Goal: Task Accomplishment & Management: Manage account settings

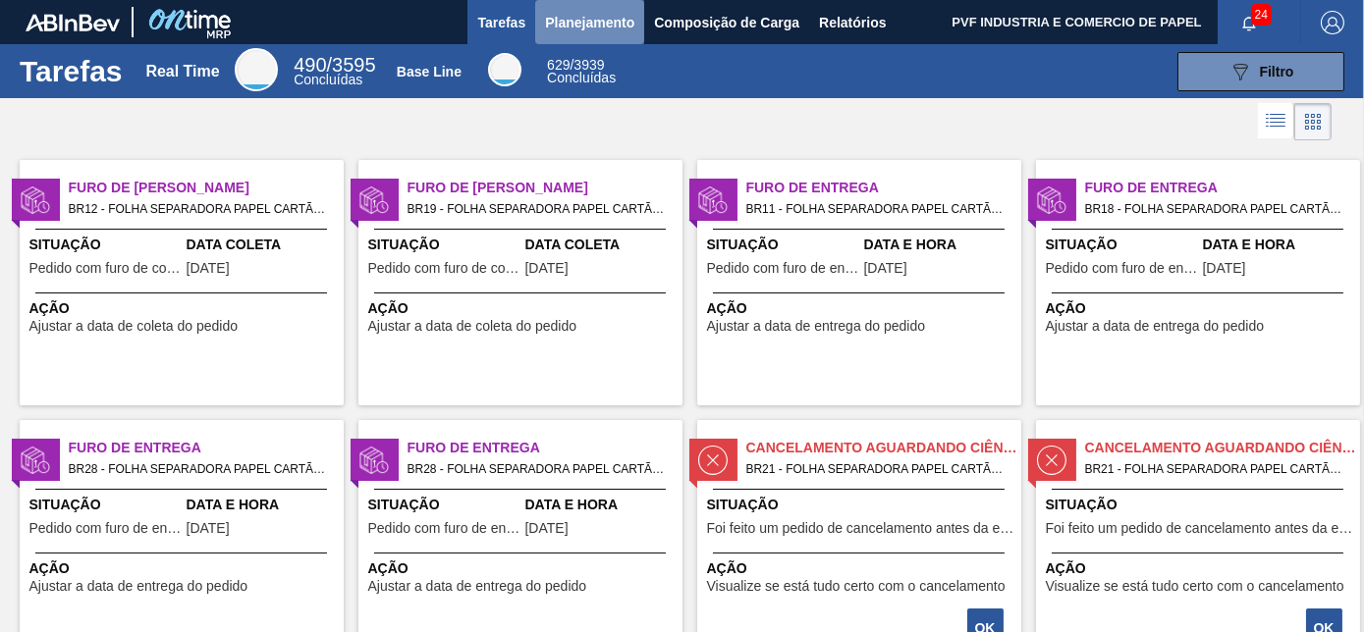
click at [586, 31] on span "Planejamento" at bounding box center [589, 23] width 89 height 24
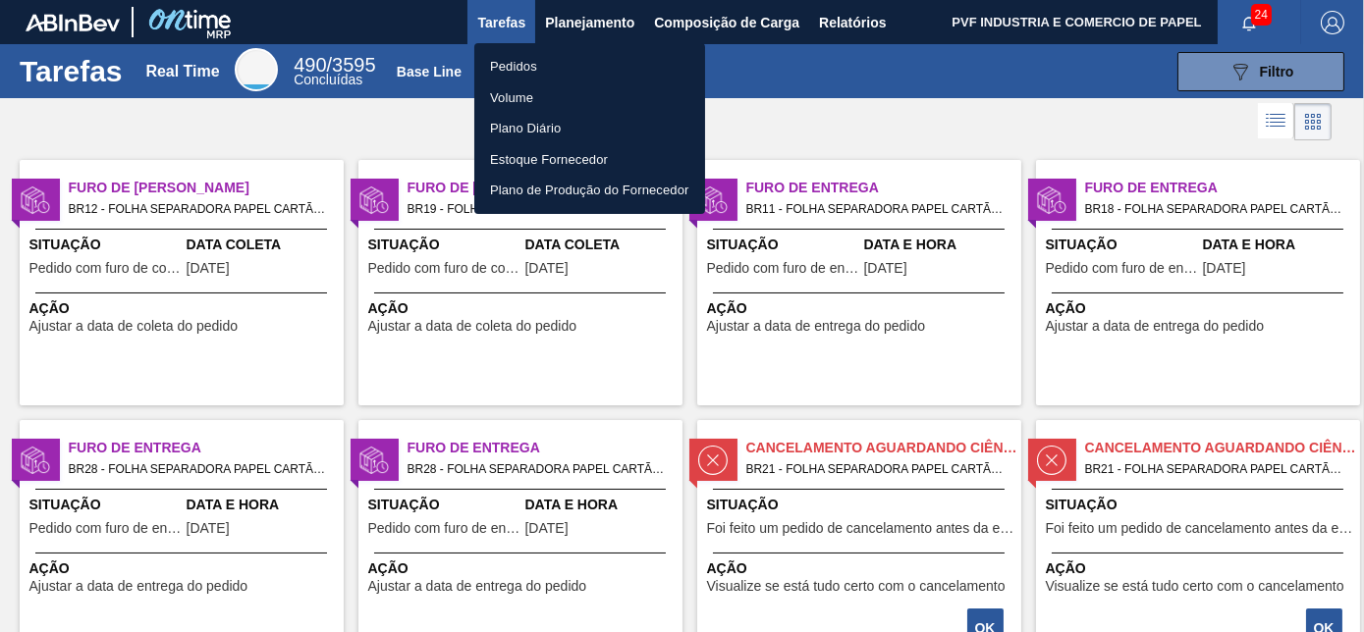
click at [495, 62] on li "Pedidos" at bounding box center [589, 66] width 231 height 31
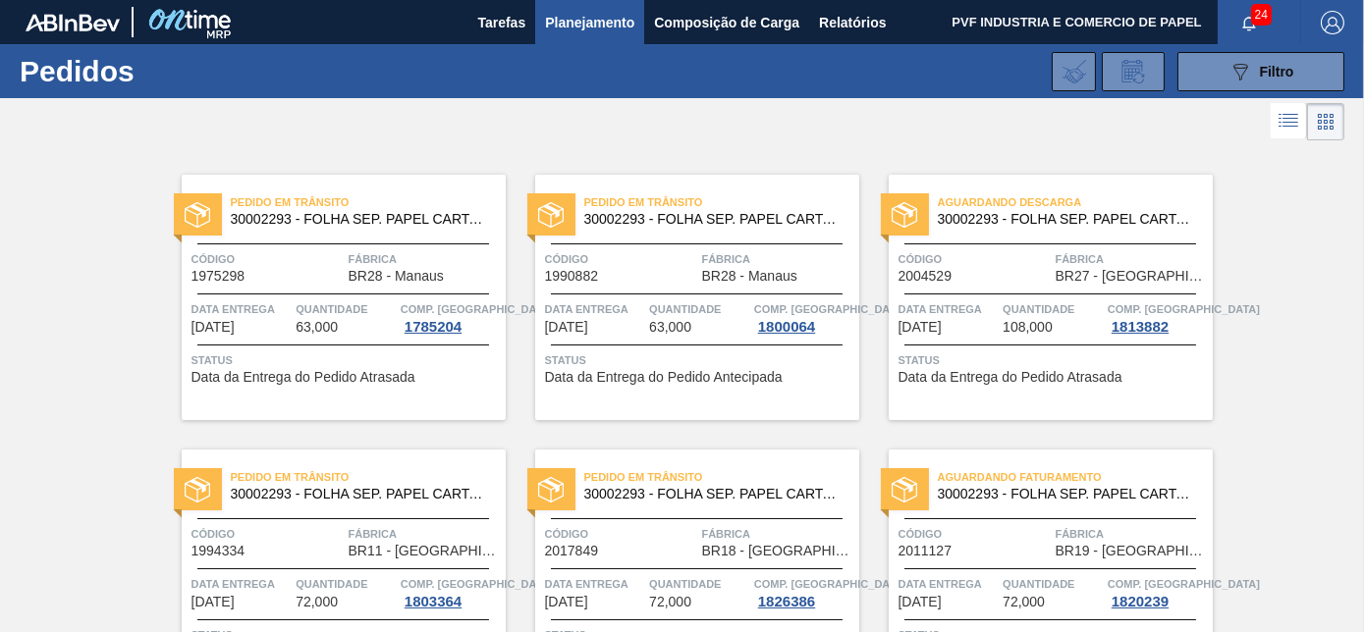
click at [1249, 41] on div "24" at bounding box center [1259, 22] width 83 height 44
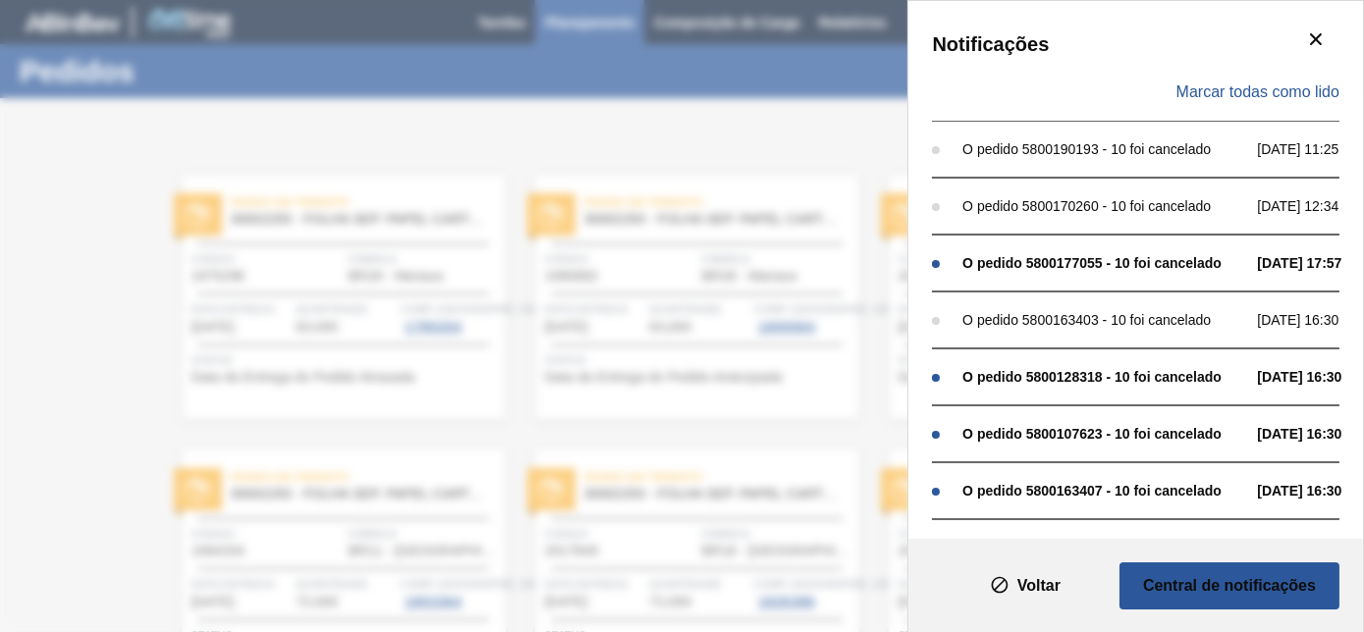
click at [819, 73] on div "Notificações Marcar todas como lido O pedido 5800190193 - 10 foi cancelado [DAT…" at bounding box center [682, 316] width 1364 height 632
click at [1317, 34] on icon "botão de ícone" at bounding box center [1316, 39] width 12 height 12
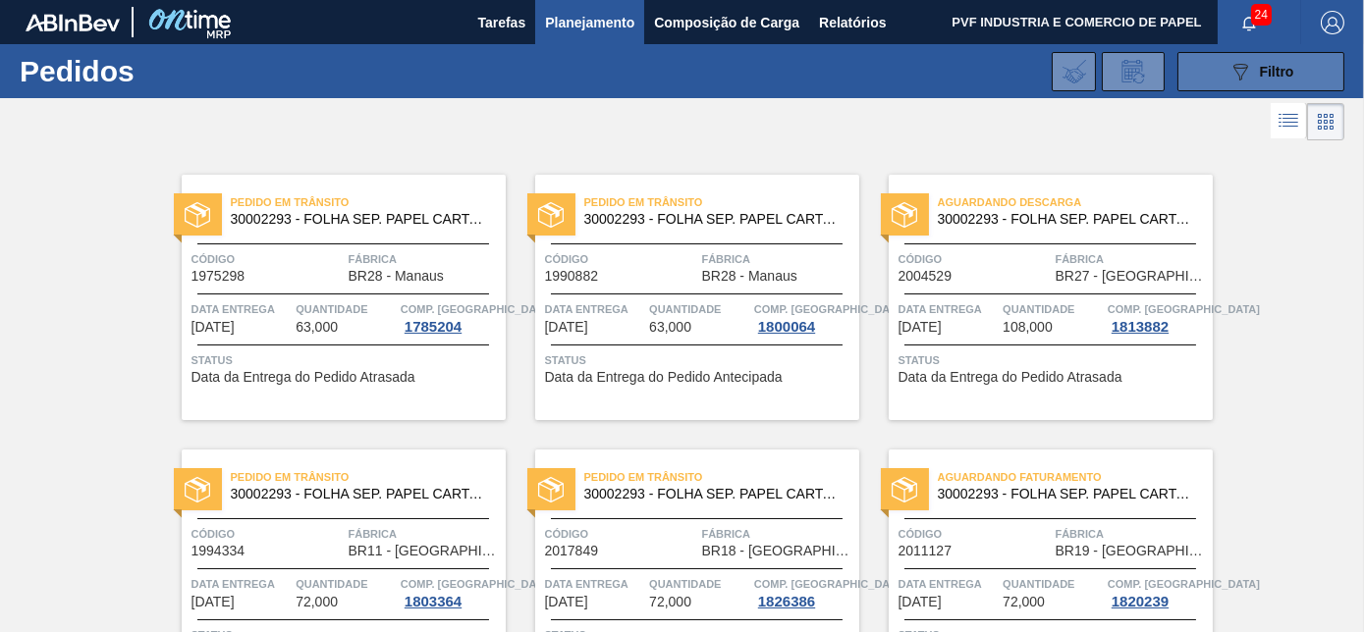
click at [1233, 82] on icon "089F7B8B-B2A5-4AFE-B5C0-19BA573D28AC" at bounding box center [1241, 72] width 24 height 24
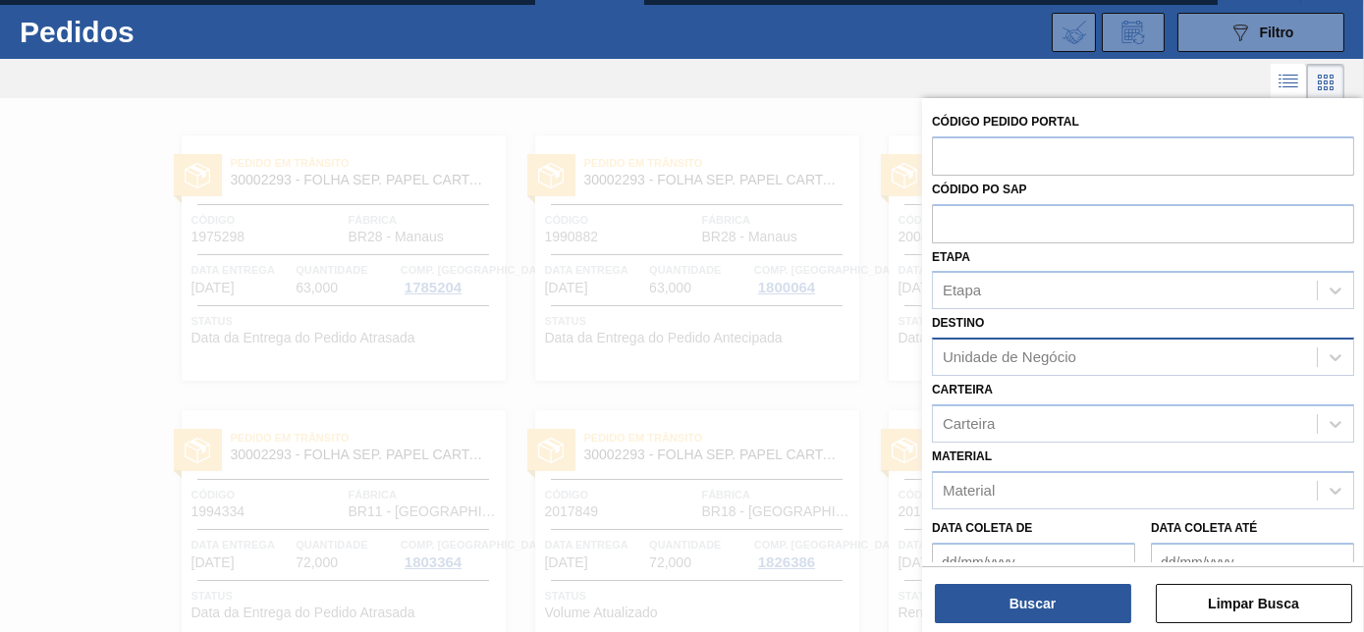
click at [1040, 352] on div "Unidade de Negócio" at bounding box center [1010, 358] width 134 height 17
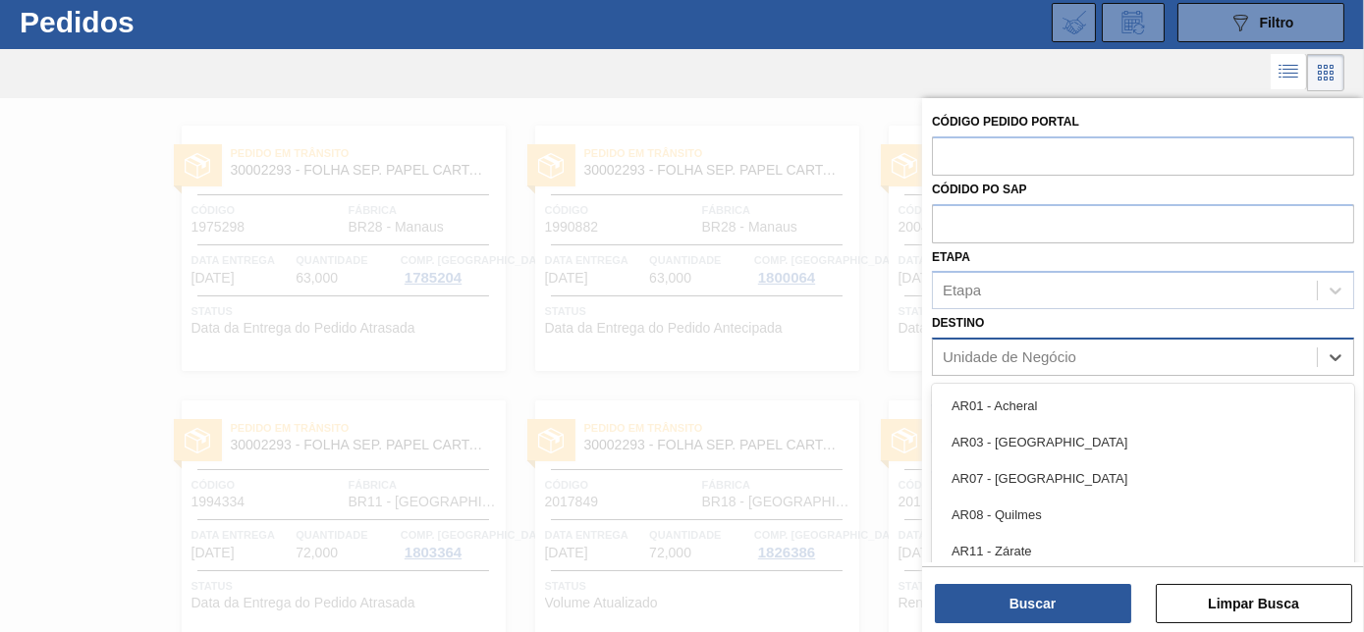
scroll to position [52, 0]
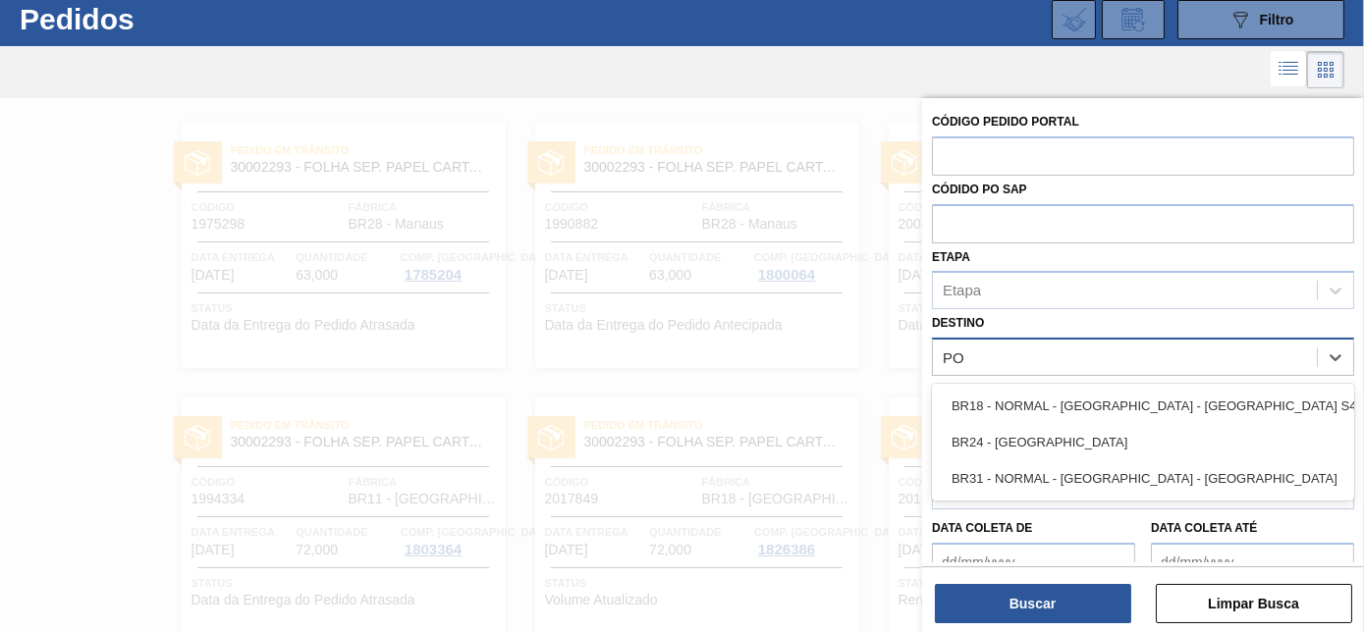
type input "PON"
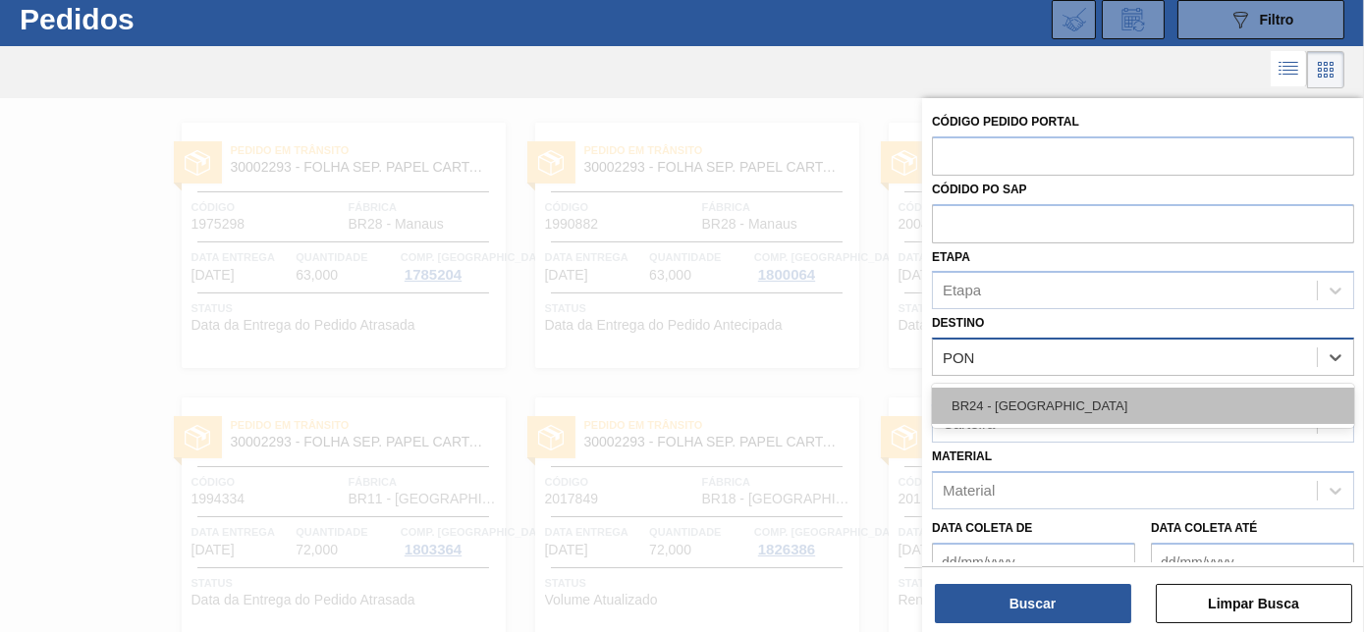
click at [1034, 405] on div "BR24 - [GEOGRAPHIC_DATA]" at bounding box center [1143, 406] width 422 height 36
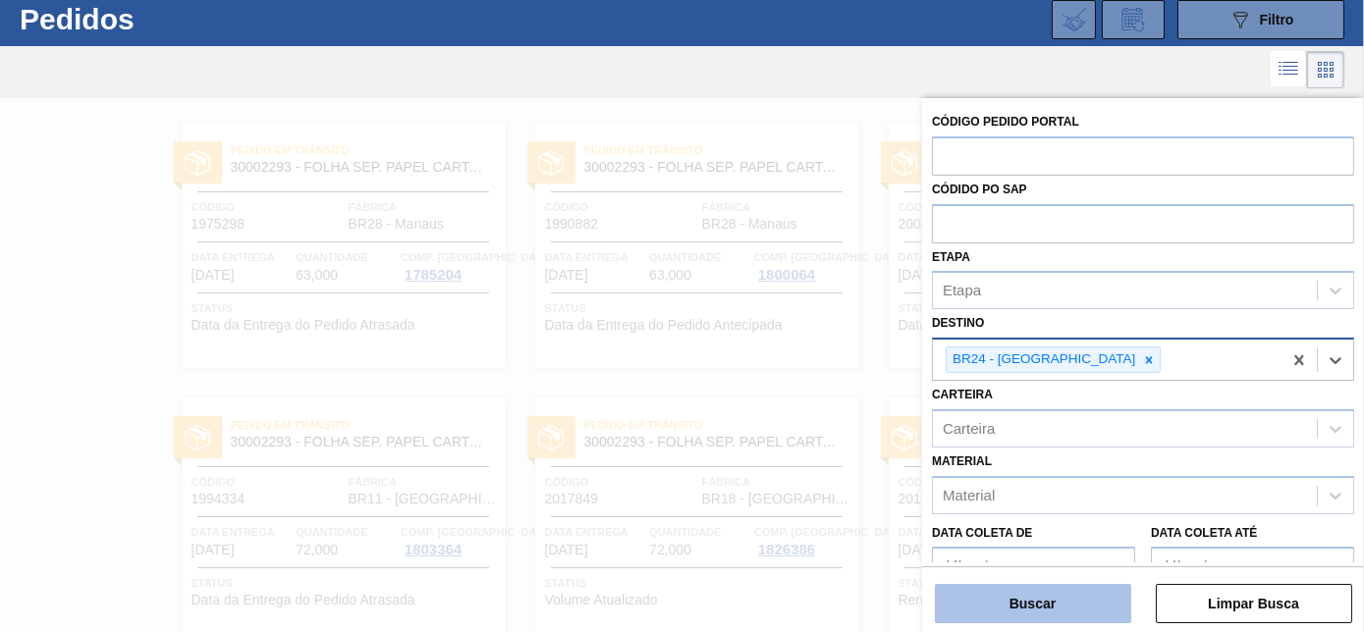
click at [1033, 602] on button "Buscar" at bounding box center [1033, 603] width 196 height 39
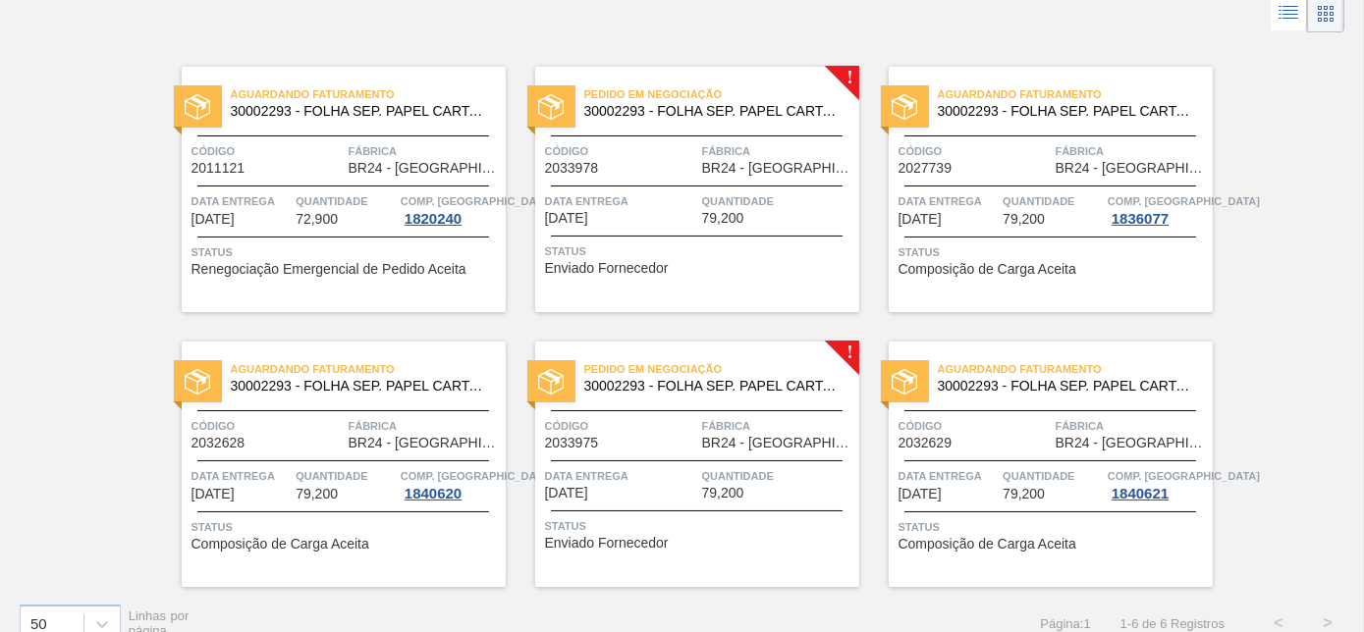
scroll to position [136, 0]
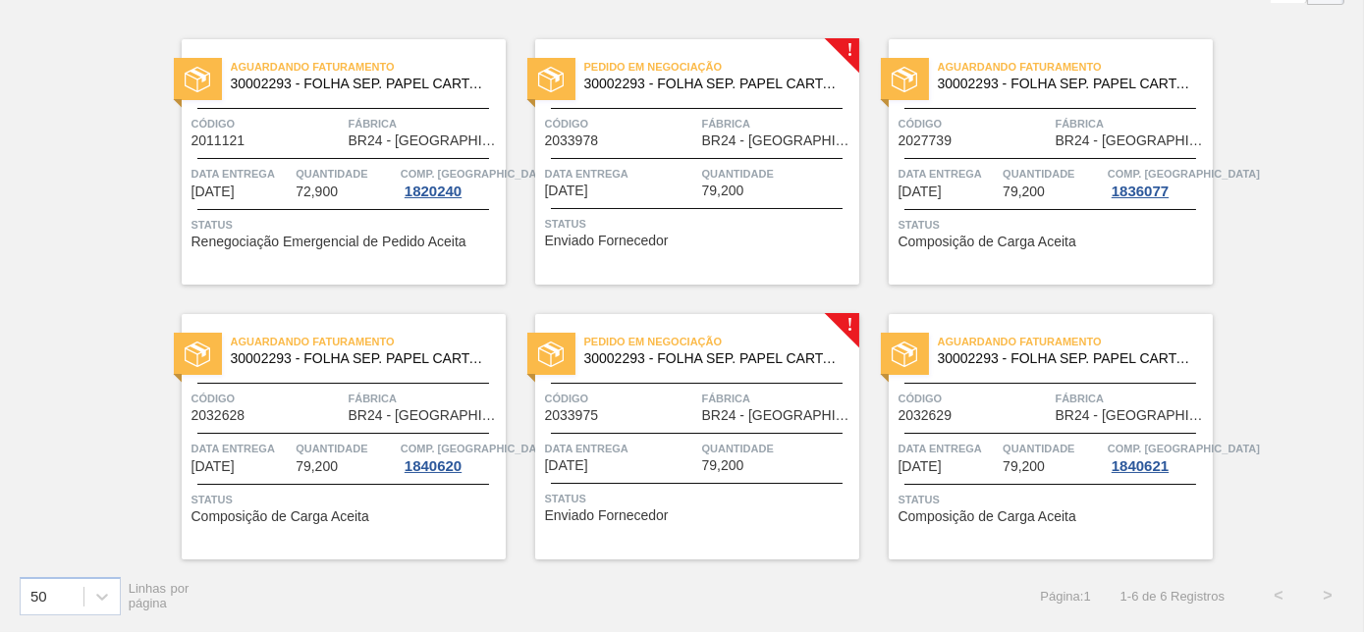
click at [1020, 406] on span "Código" at bounding box center [975, 399] width 152 height 20
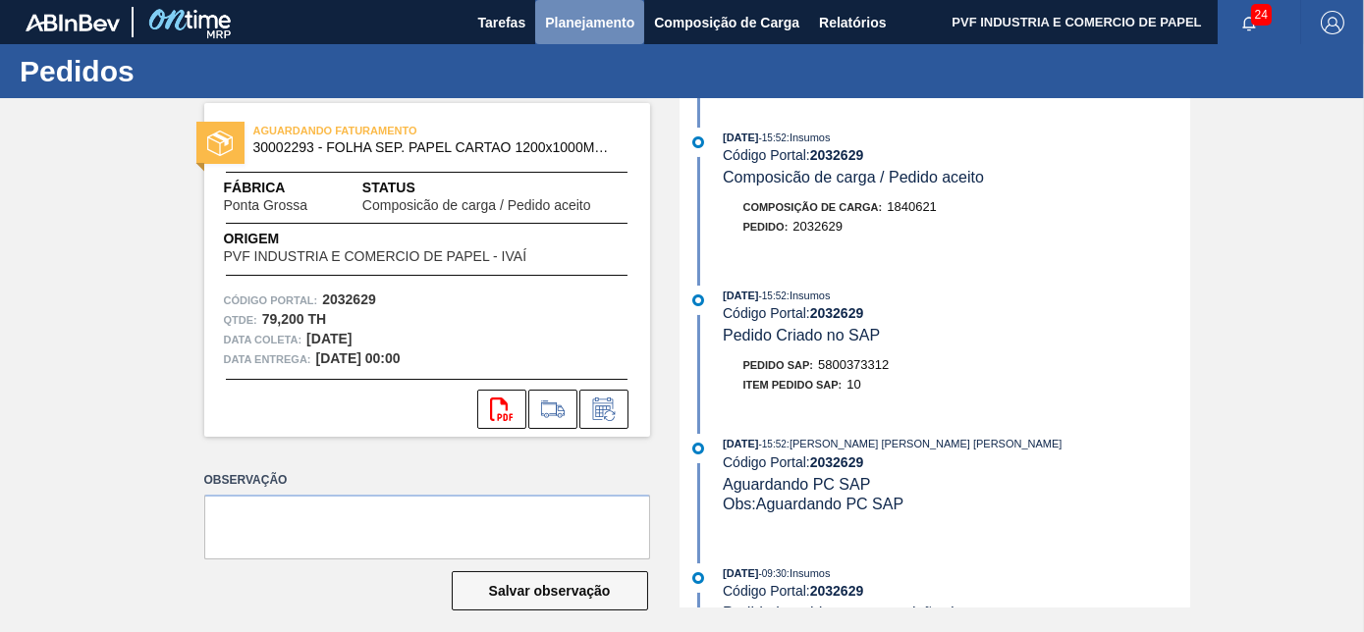
click at [571, 27] on span "Planejamento" at bounding box center [589, 23] width 89 height 24
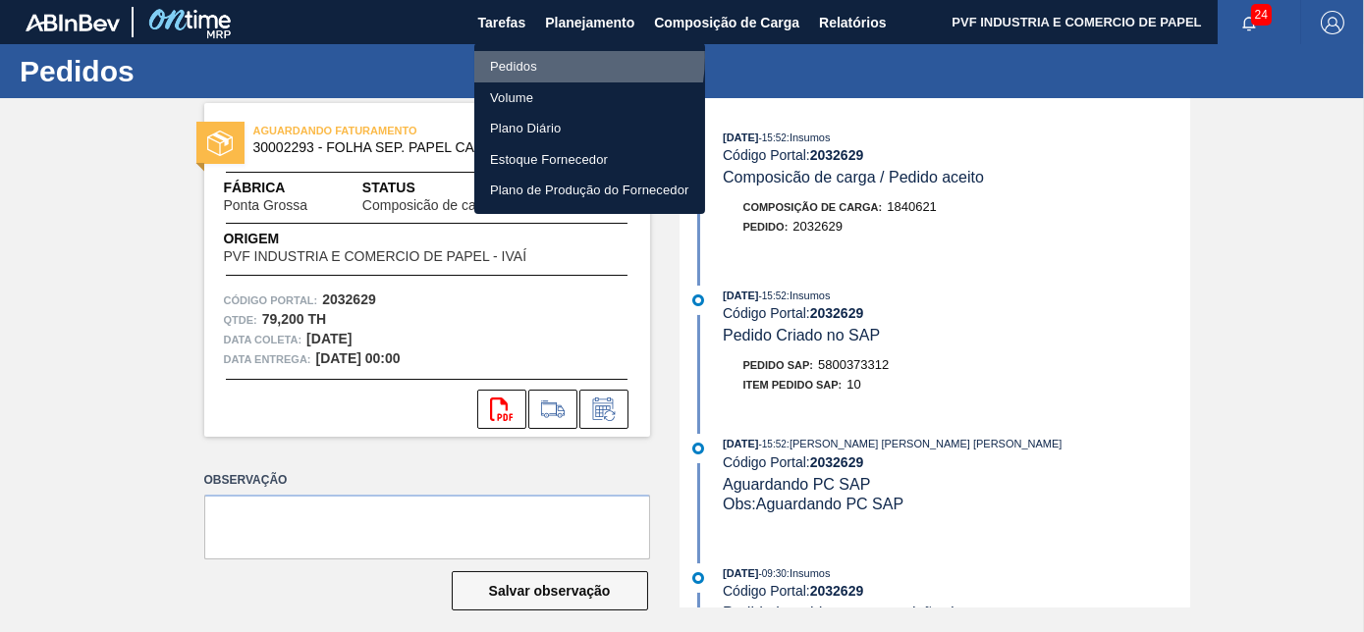
click at [539, 57] on li "Pedidos" at bounding box center [589, 66] width 231 height 31
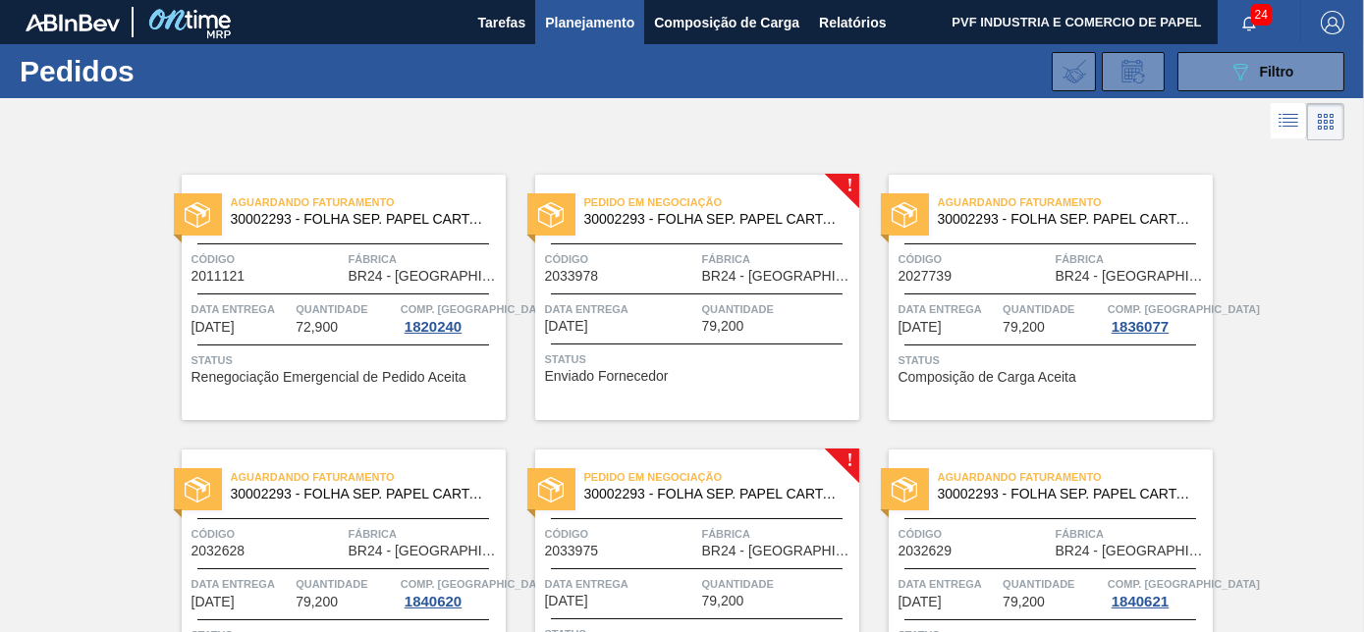
scroll to position [136, 0]
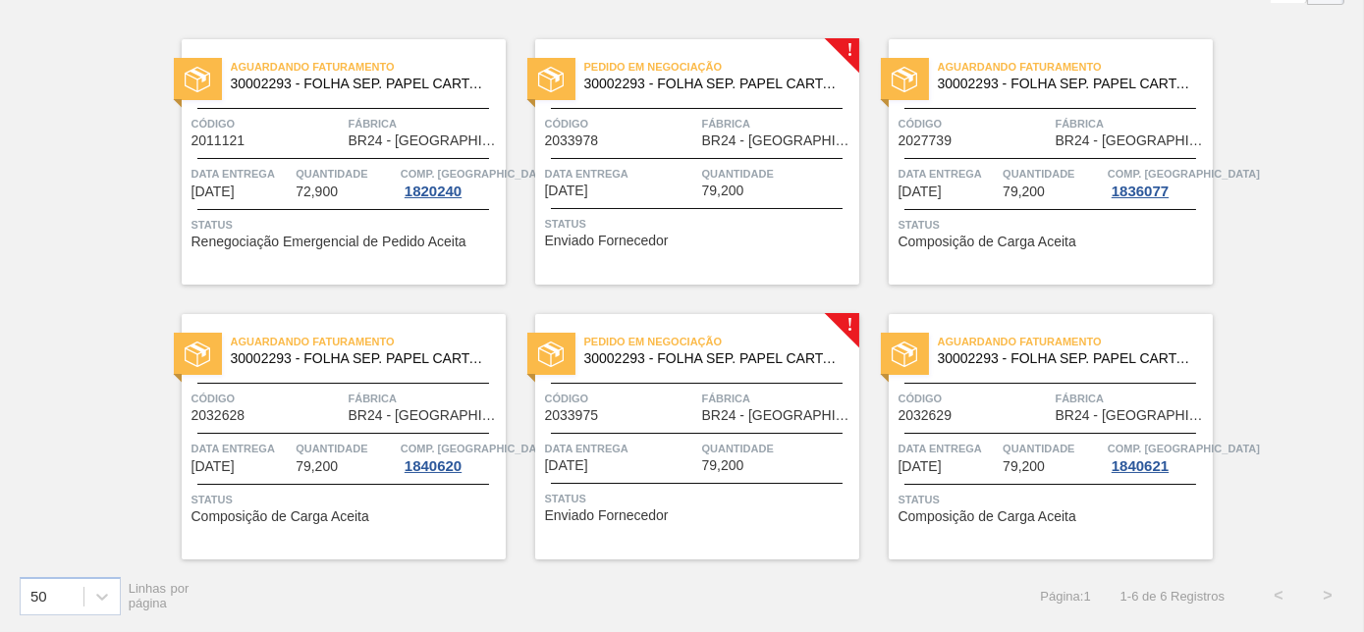
click at [288, 403] on span "Código" at bounding box center [267, 399] width 152 height 20
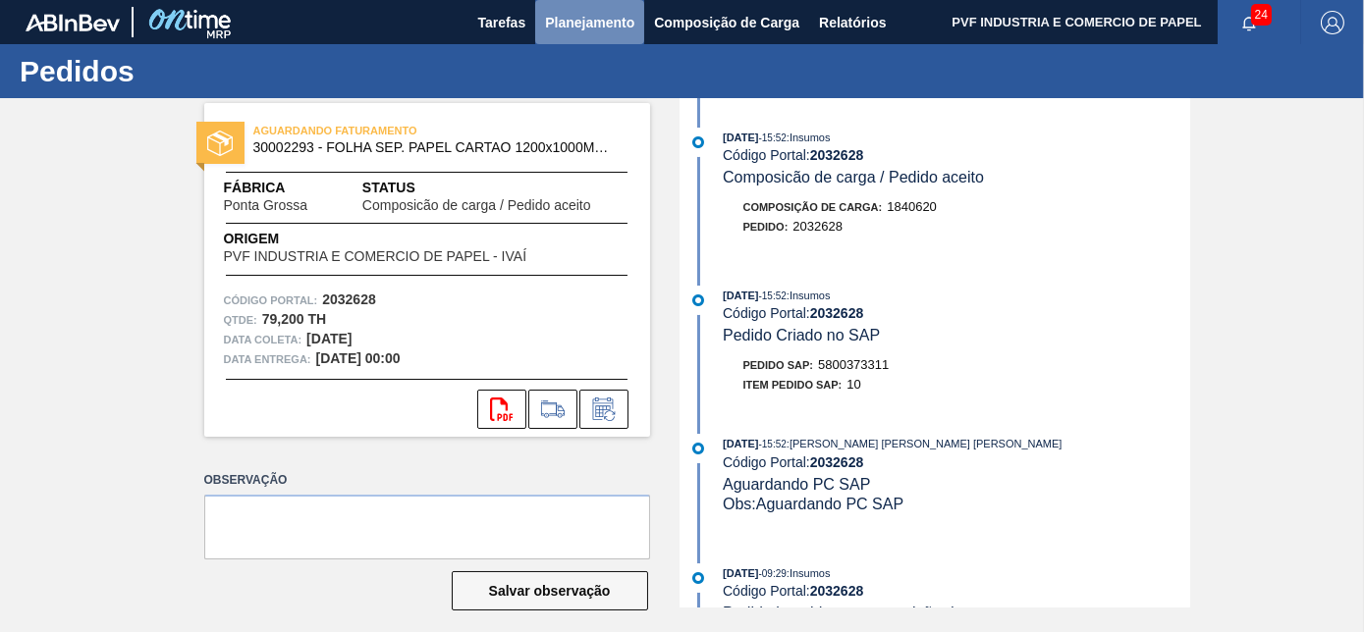
click at [614, 16] on span "Planejamento" at bounding box center [589, 23] width 89 height 24
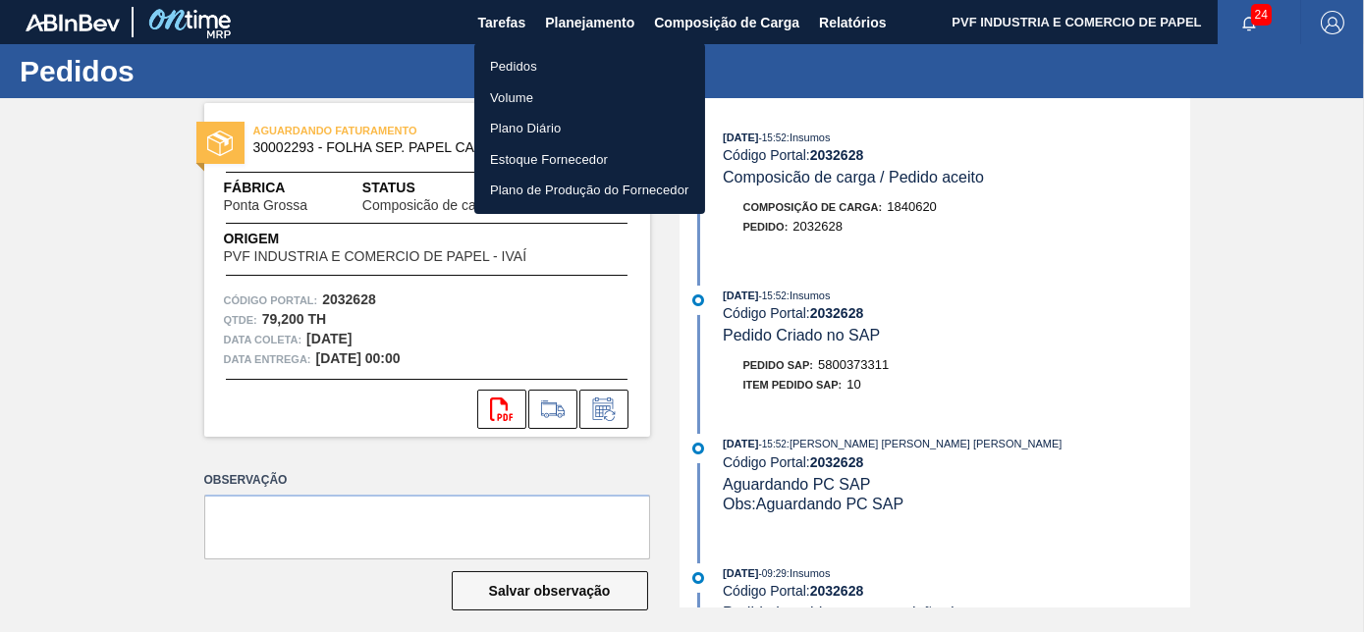
click at [501, 71] on li "Pedidos" at bounding box center [589, 66] width 231 height 31
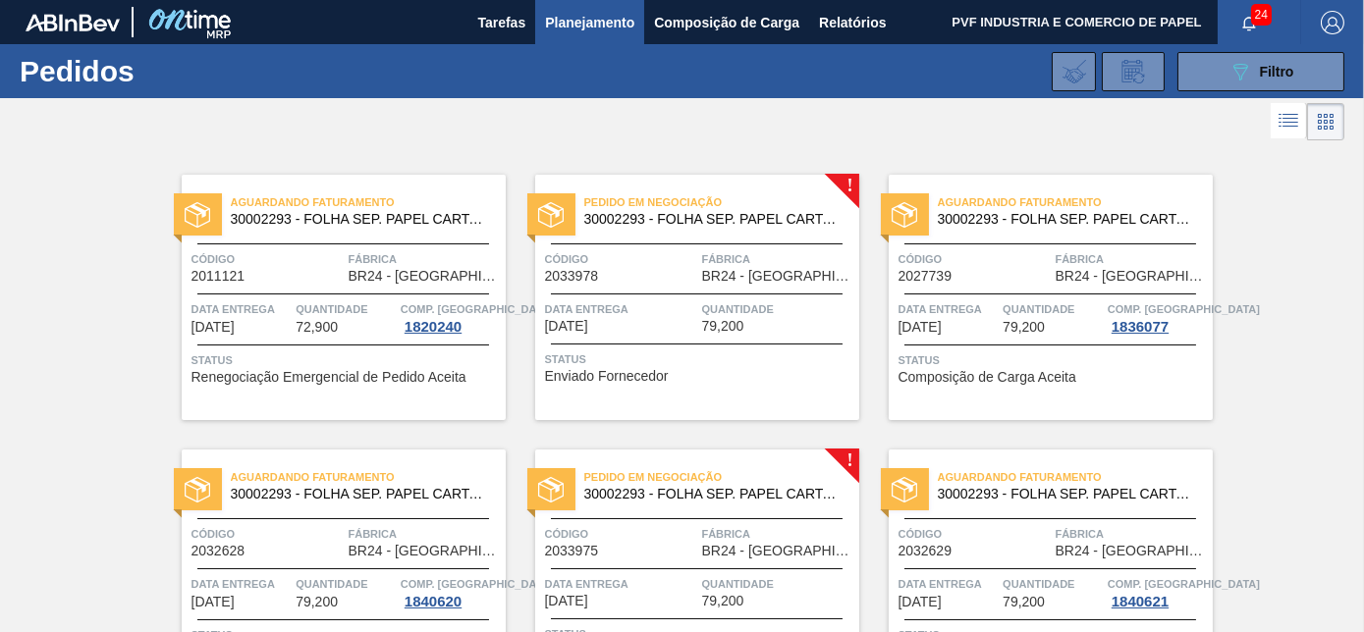
click at [998, 285] on div "Aguardando Faturamento 30002293 - FOLHA SEP. PAPEL CARTAO 1200x1000M 350g Códig…" at bounding box center [1051, 298] width 324 height 246
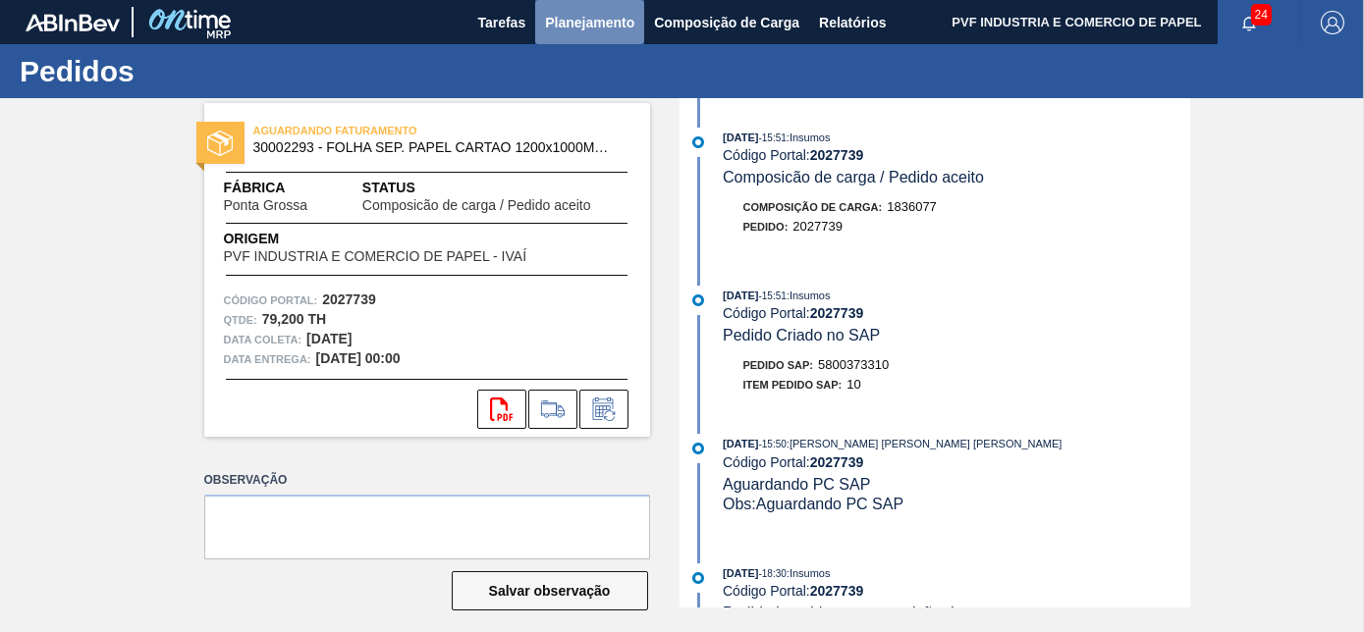
click at [572, 27] on span "Planejamento" at bounding box center [589, 23] width 89 height 24
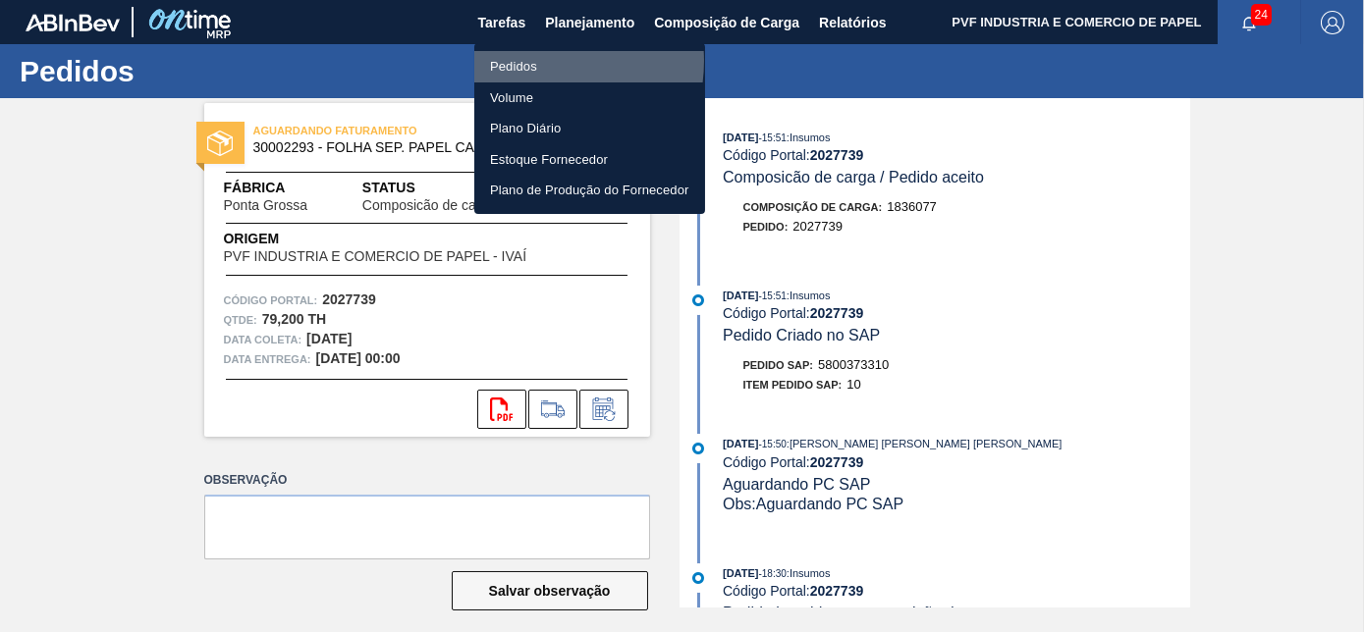
click at [529, 61] on li "Pedidos" at bounding box center [589, 66] width 231 height 31
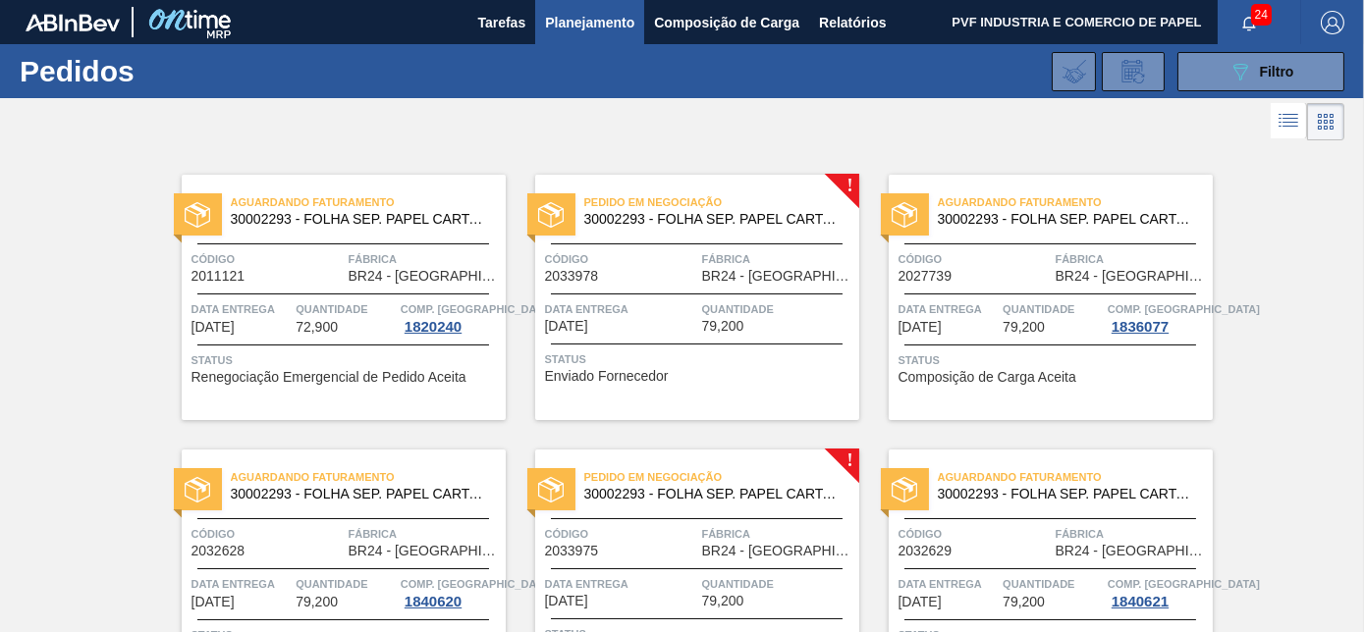
click at [676, 269] on div "Código 2033978" at bounding box center [621, 266] width 152 height 34
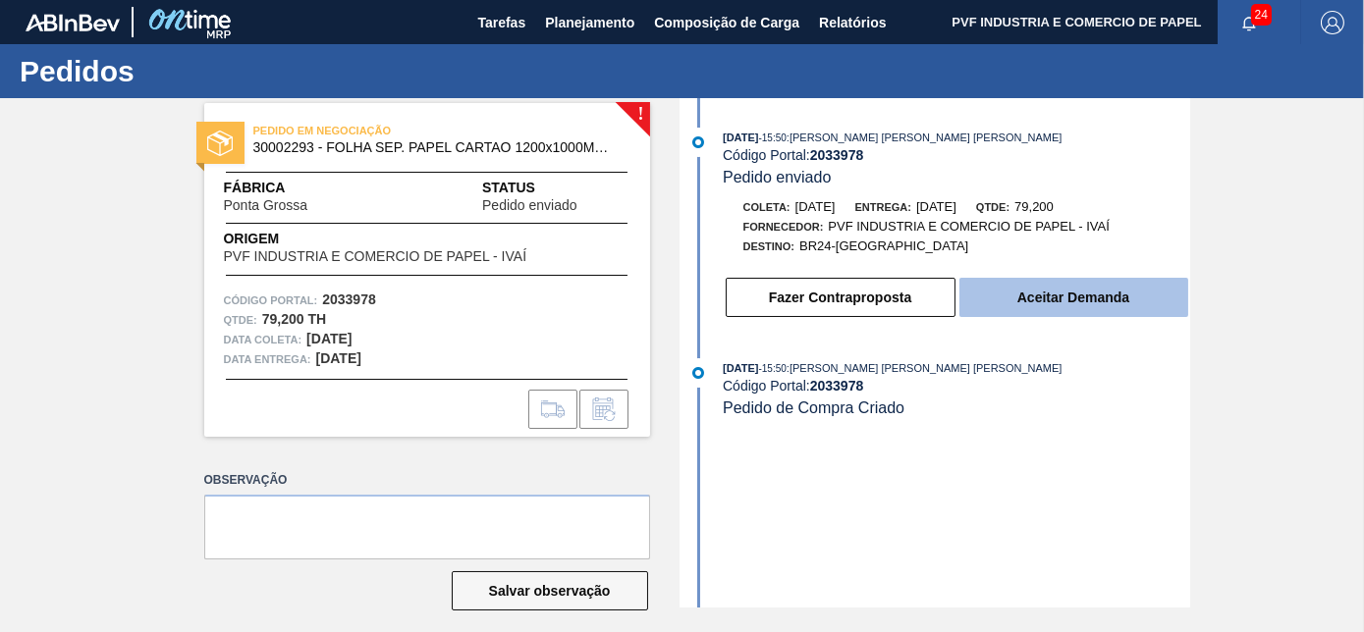
click at [1019, 296] on button "Aceitar Demanda" at bounding box center [1073, 297] width 229 height 39
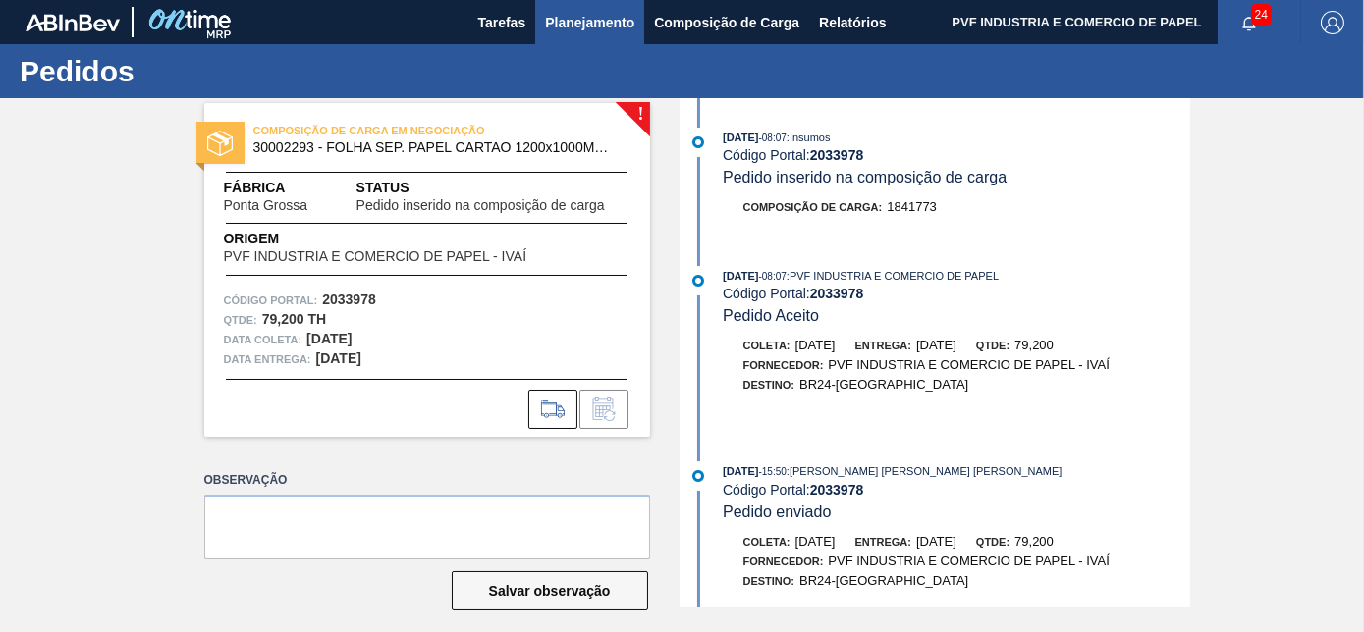
click at [590, 17] on span "Planejamento" at bounding box center [589, 23] width 89 height 24
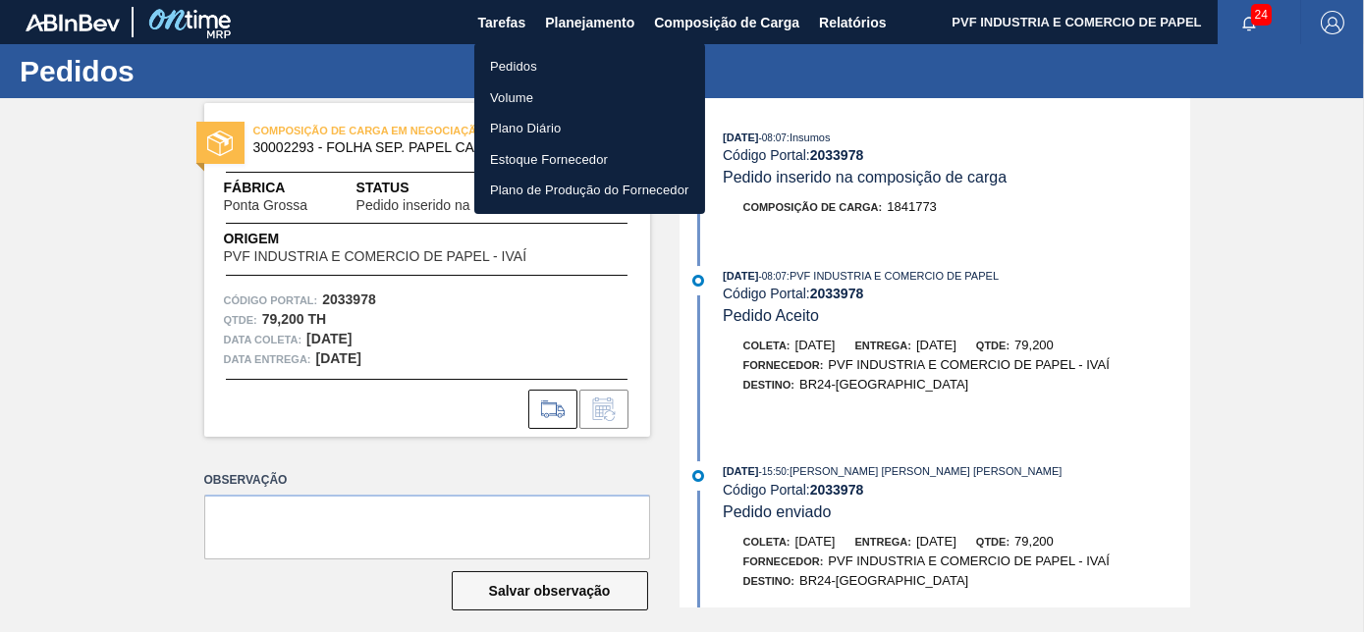
click at [527, 69] on li "Pedidos" at bounding box center [589, 66] width 231 height 31
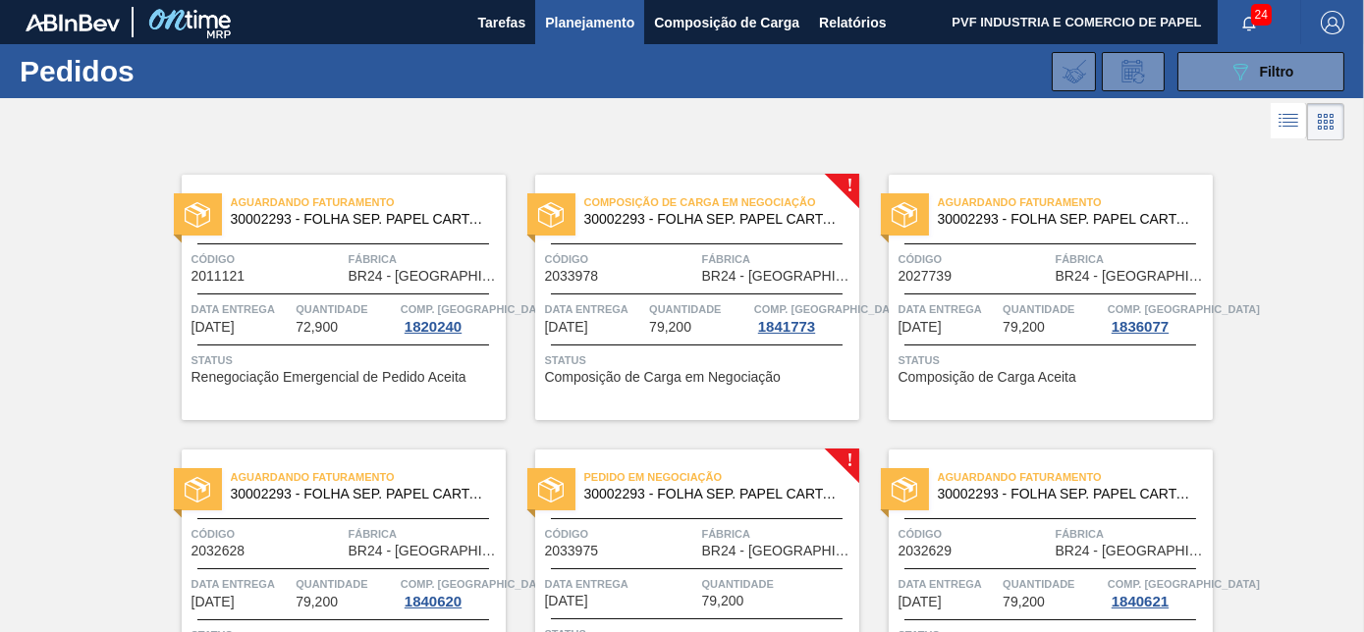
scroll to position [136, 0]
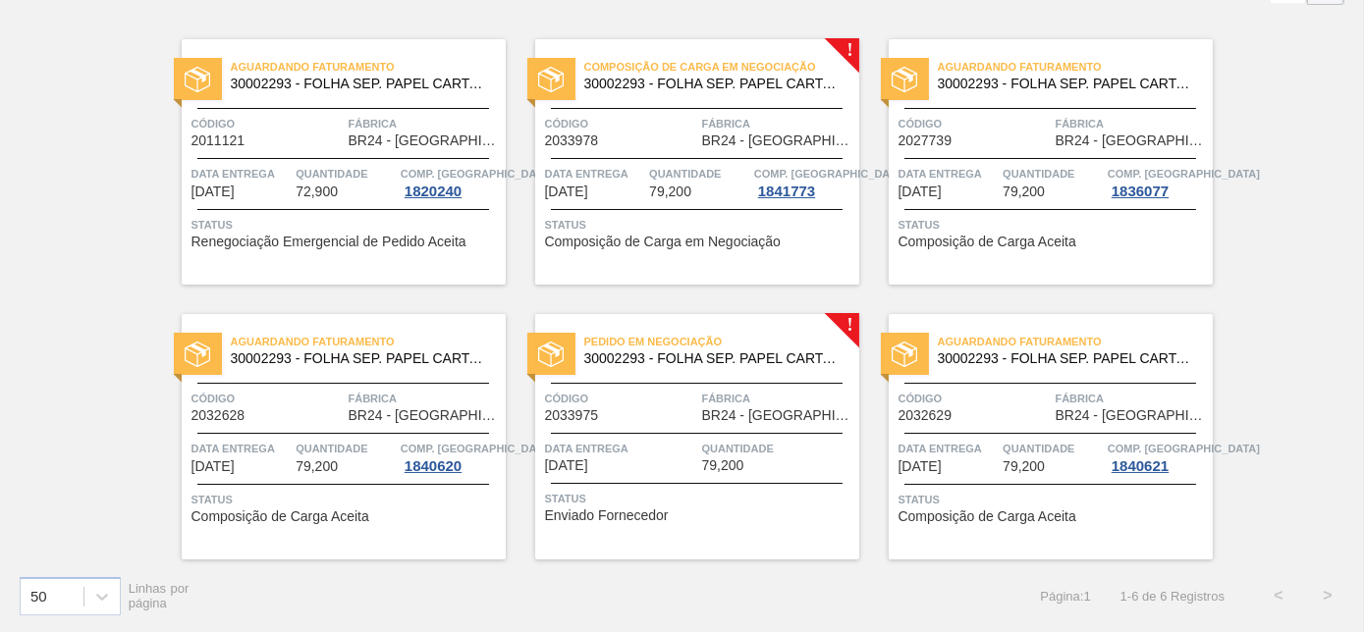
click at [773, 395] on span "Fábrica" at bounding box center [778, 399] width 152 height 20
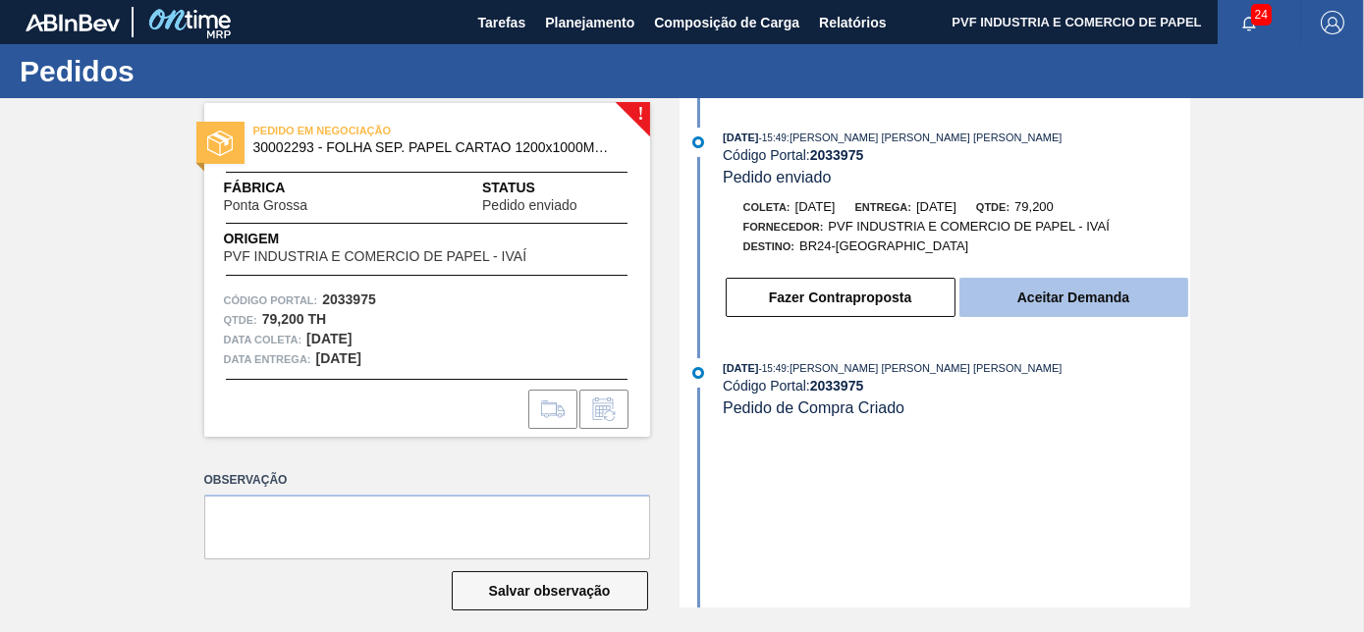
click at [1107, 290] on button "Aceitar Demanda" at bounding box center [1073, 297] width 229 height 39
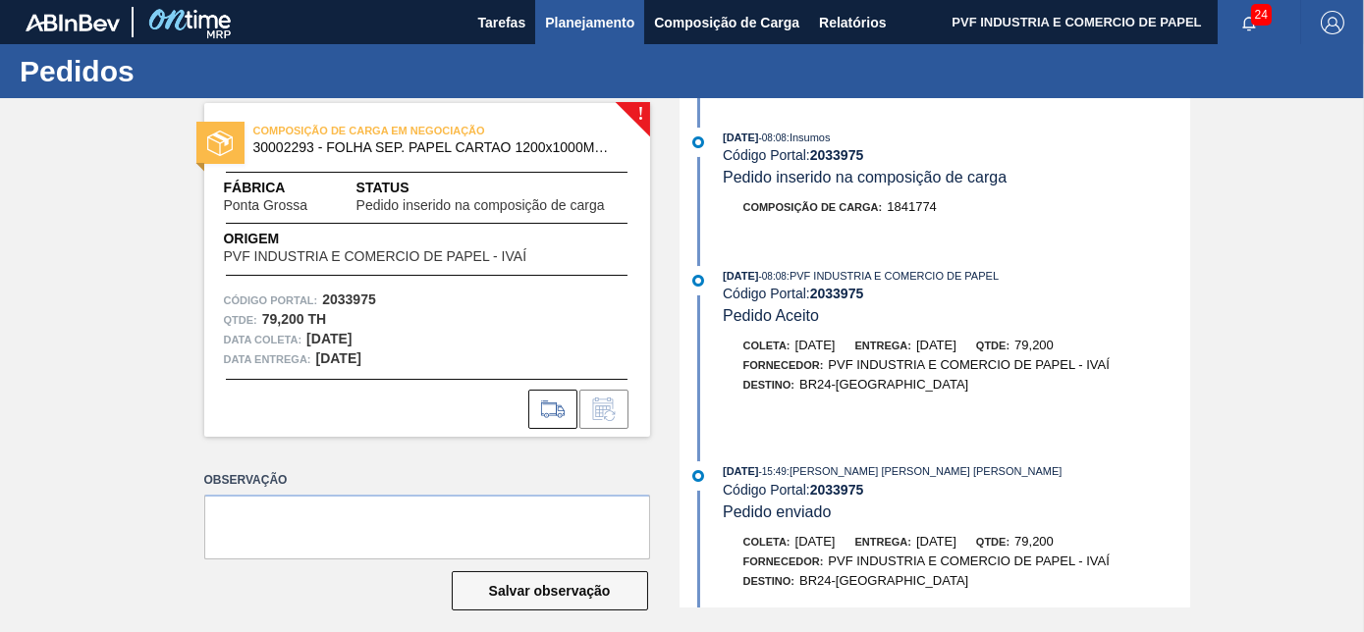
click at [591, 28] on span "Planejamento" at bounding box center [589, 23] width 89 height 24
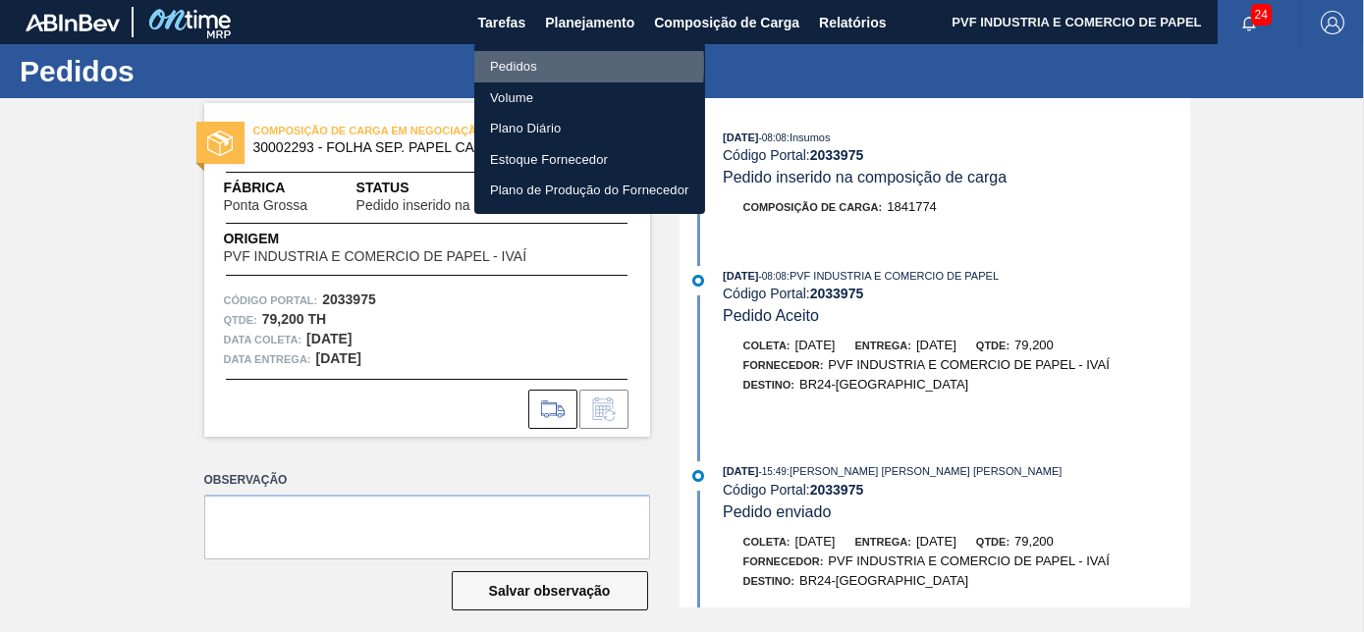
click at [487, 65] on li "Pedidos" at bounding box center [589, 66] width 231 height 31
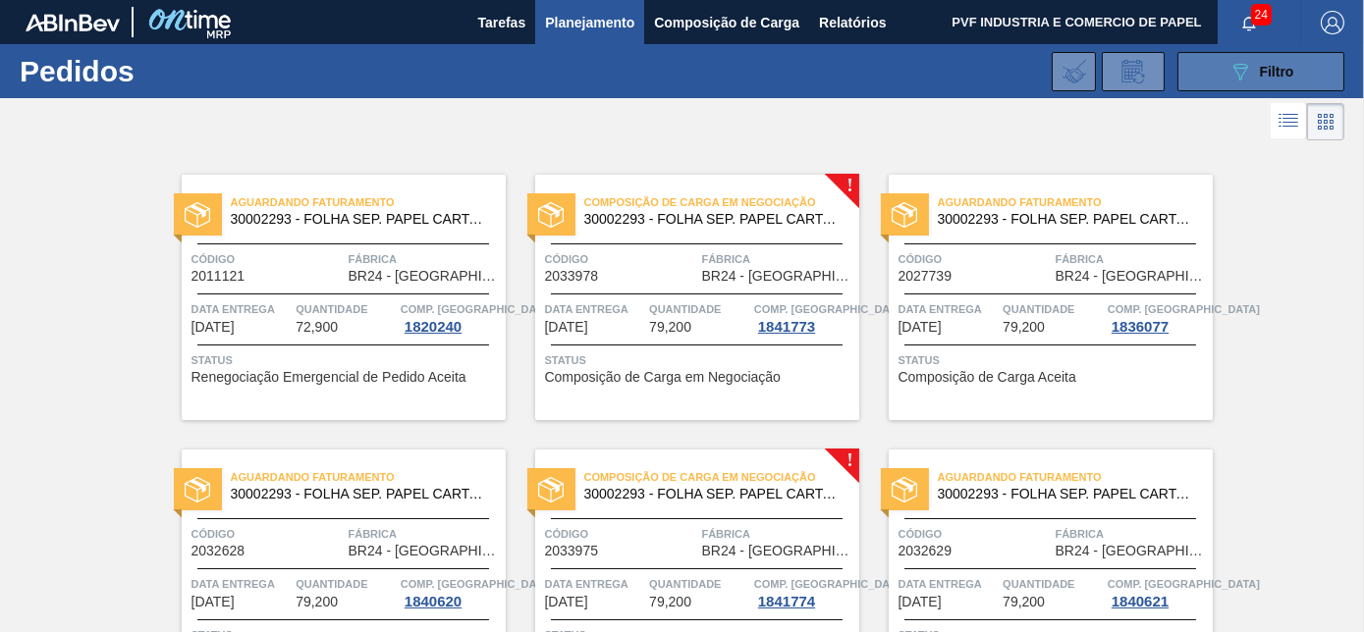
click at [1217, 58] on button "089F7B8B-B2A5-4AFE-B5C0-19BA573D28AC Filtro" at bounding box center [1260, 71] width 167 height 39
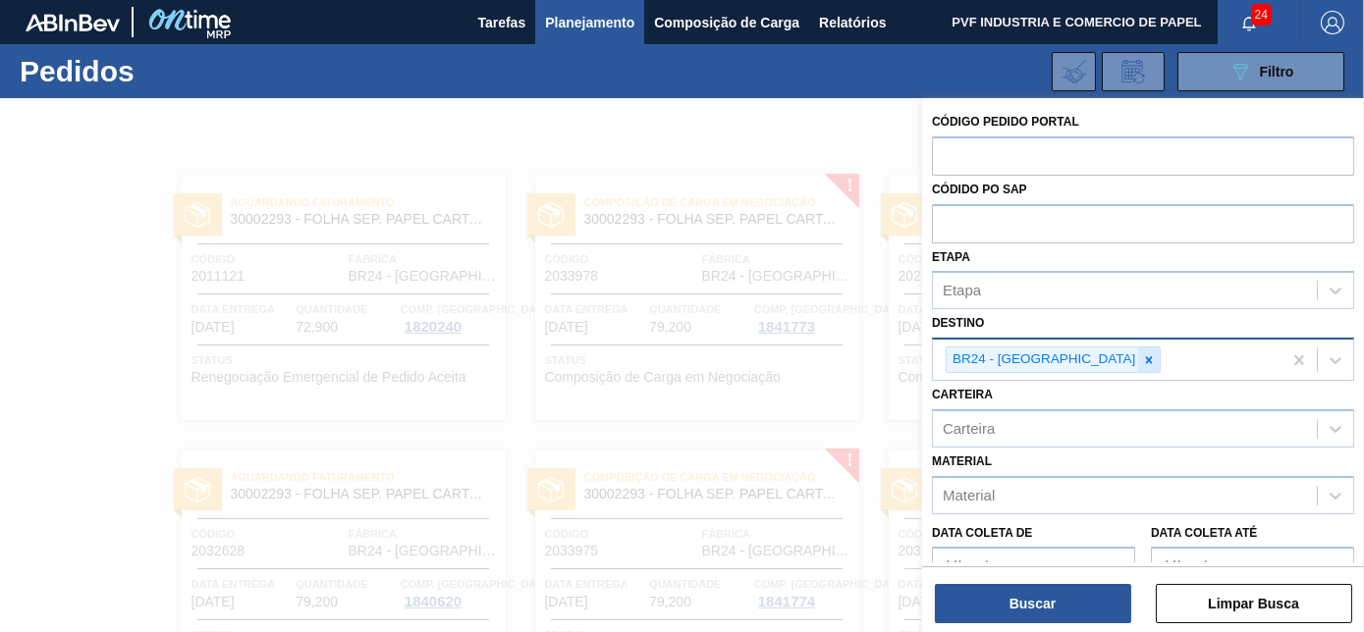
click at [1142, 355] on icon at bounding box center [1149, 361] width 14 height 14
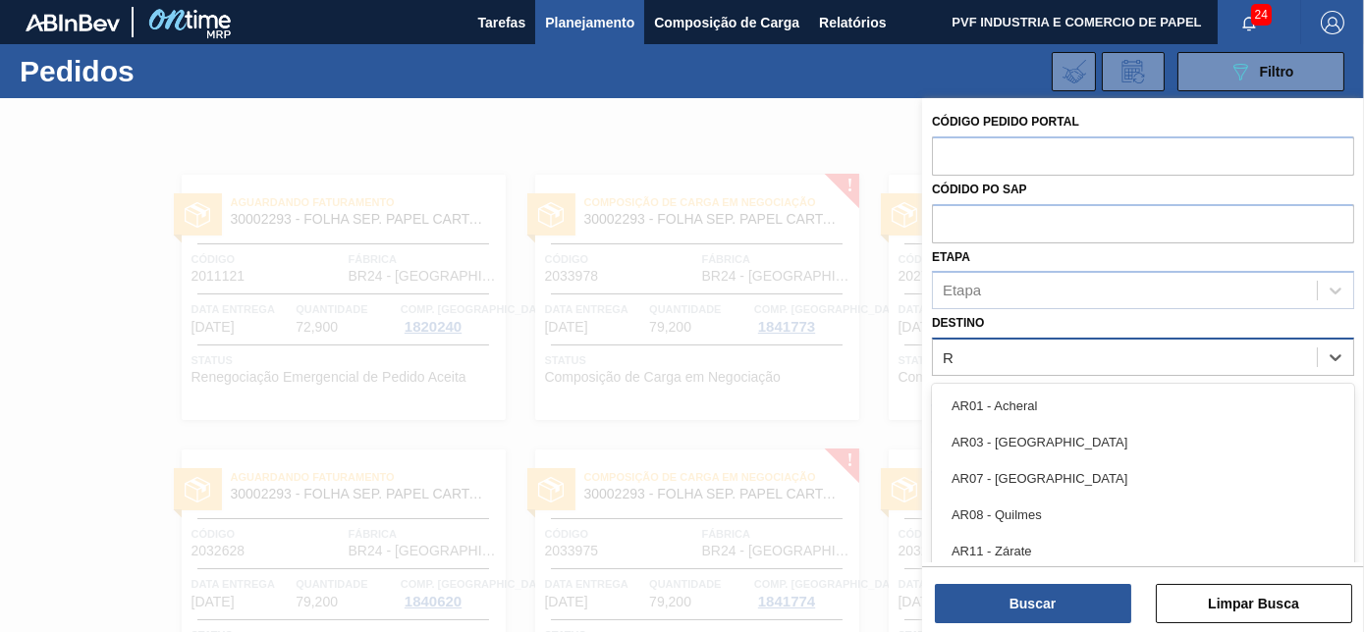
scroll to position [52, 0]
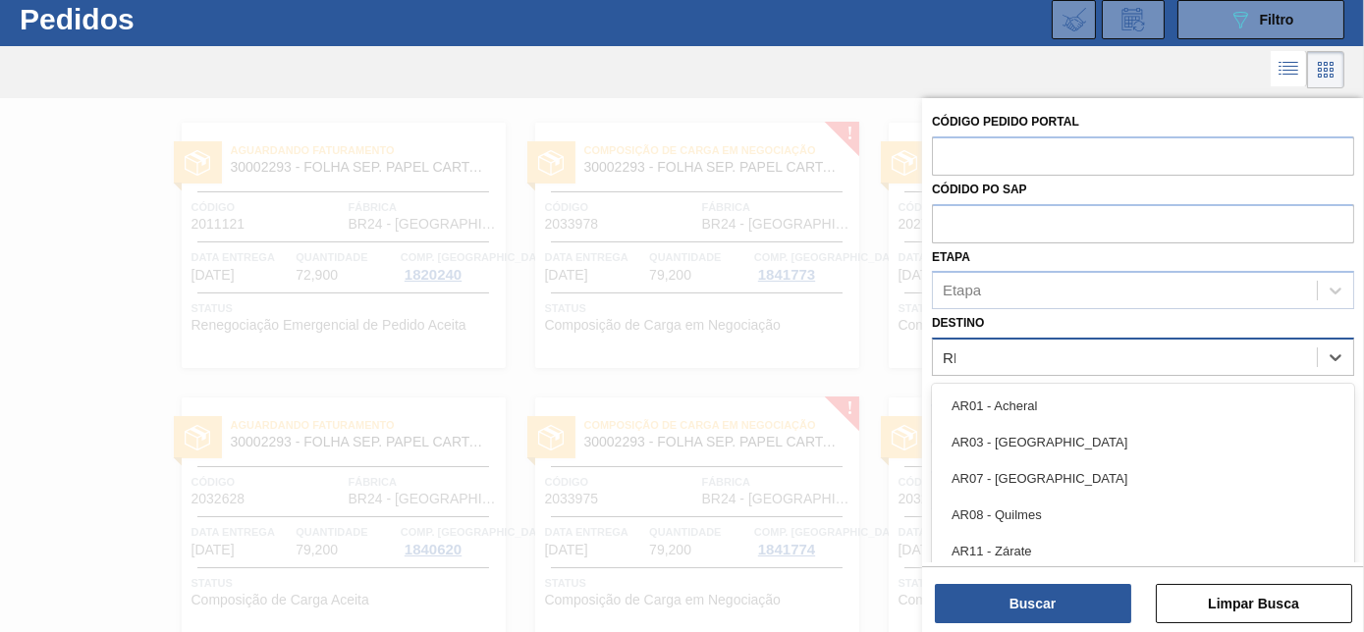
type input "RIO"
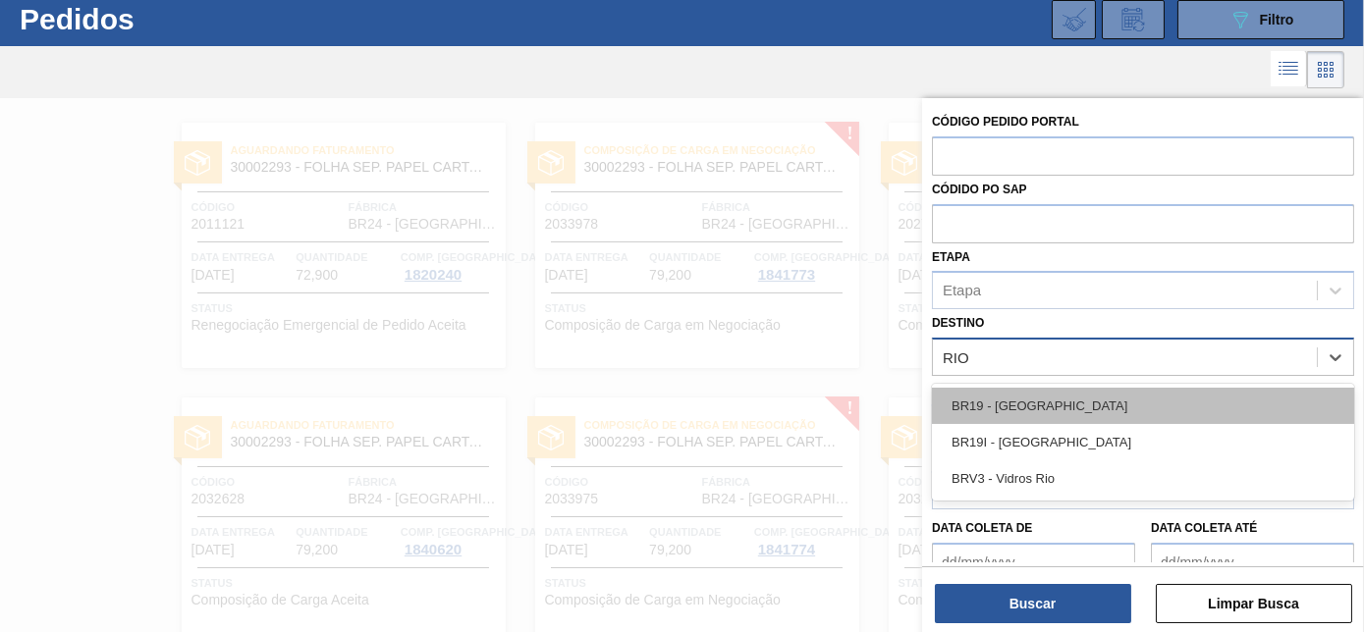
click at [1043, 405] on div "BR19 - [GEOGRAPHIC_DATA]" at bounding box center [1143, 406] width 422 height 36
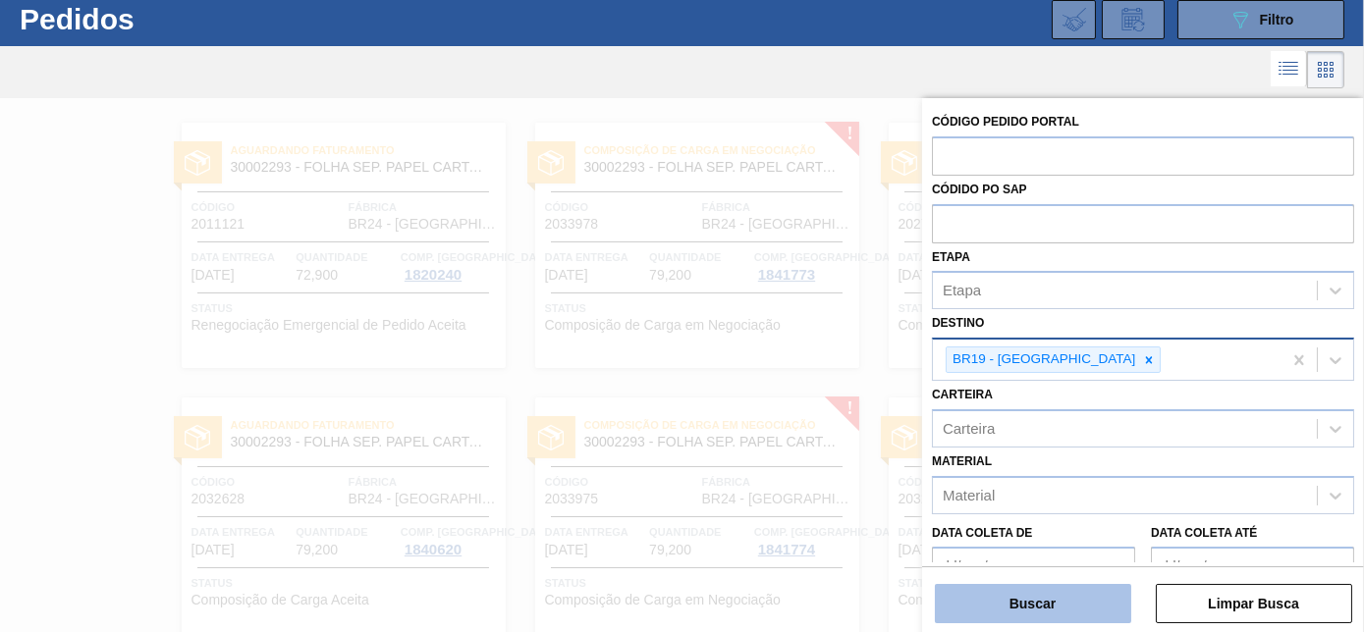
click at [1034, 607] on button "Buscar" at bounding box center [1033, 603] width 196 height 39
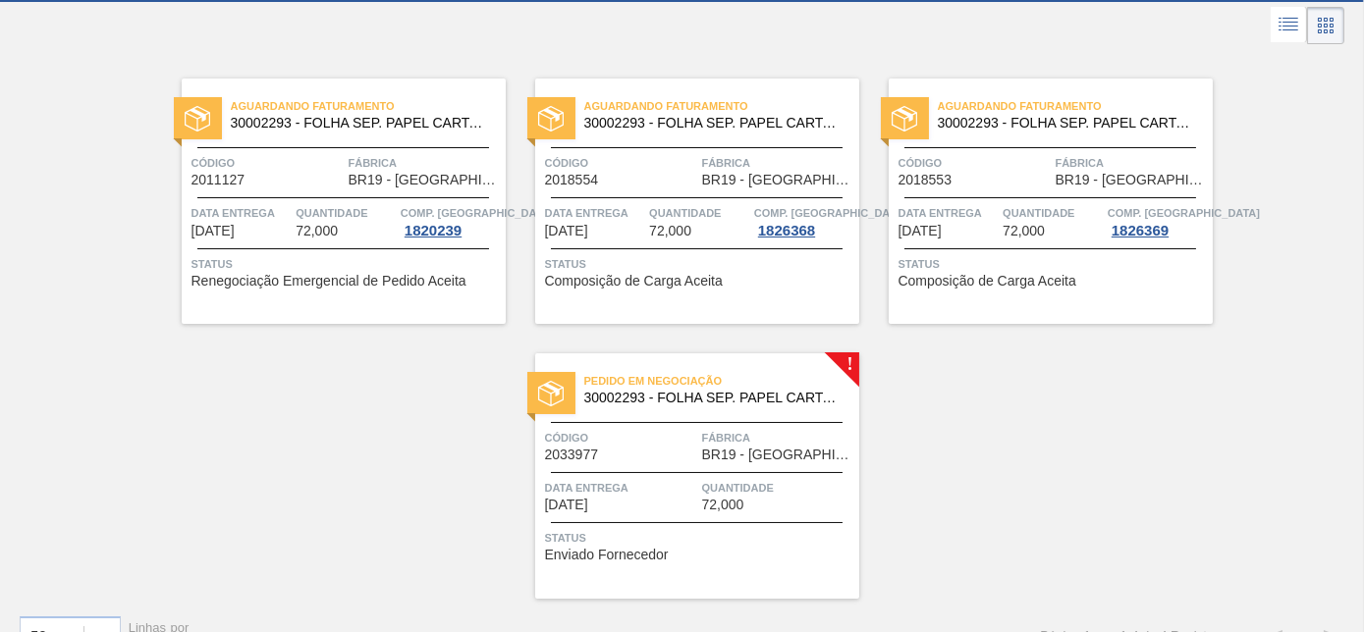
scroll to position [136, 0]
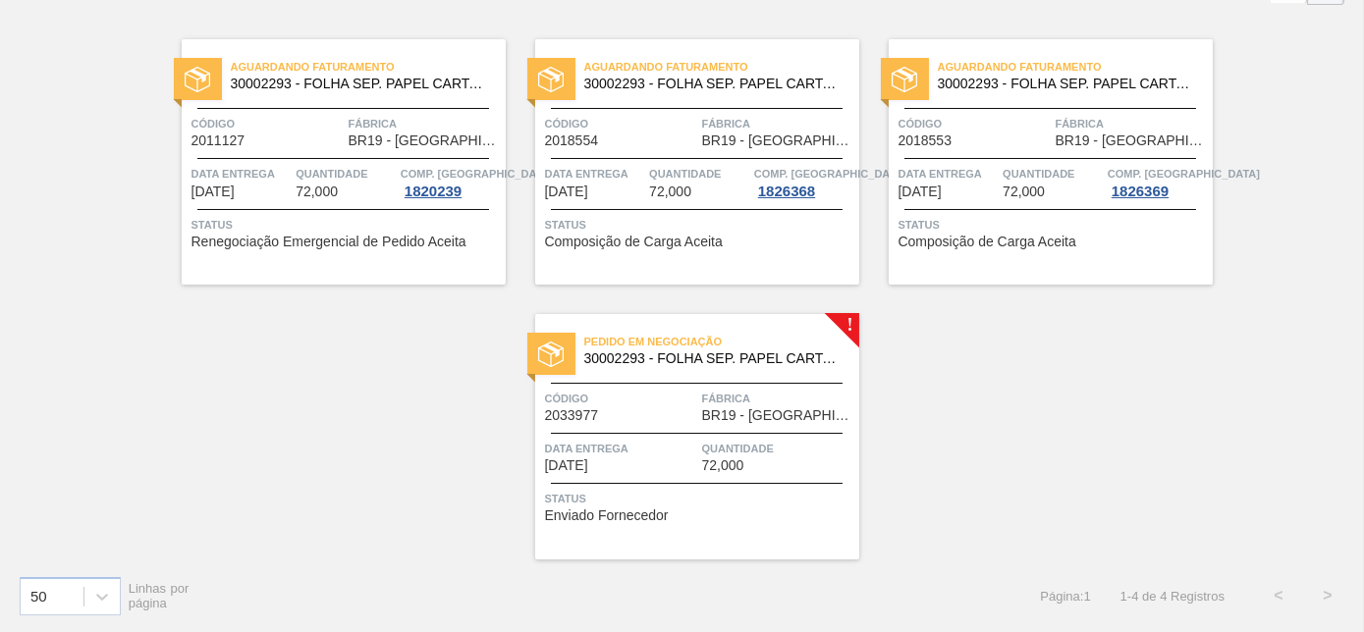
click at [701, 379] on div "Pedido em Negociação 30002293 - FOLHA SEP. PAPEL CARTAO 1200x1000M 350g Código …" at bounding box center [697, 437] width 324 height 246
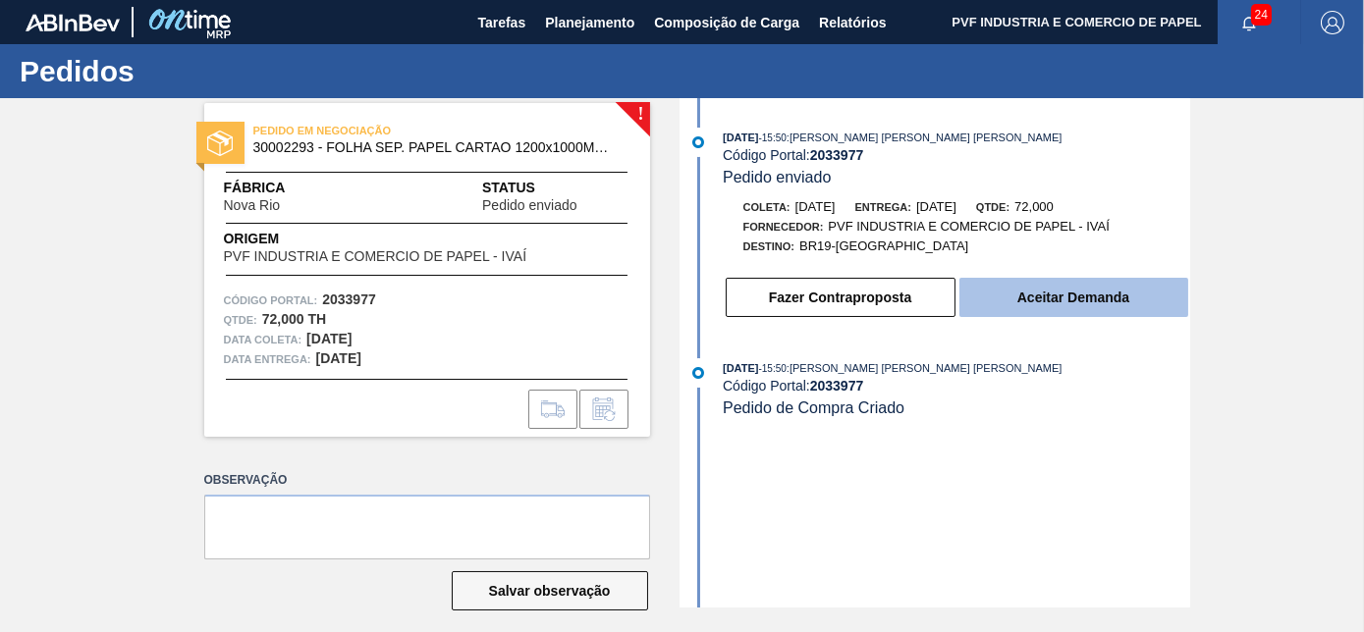
click at [1084, 314] on button "Aceitar Demanda" at bounding box center [1073, 297] width 229 height 39
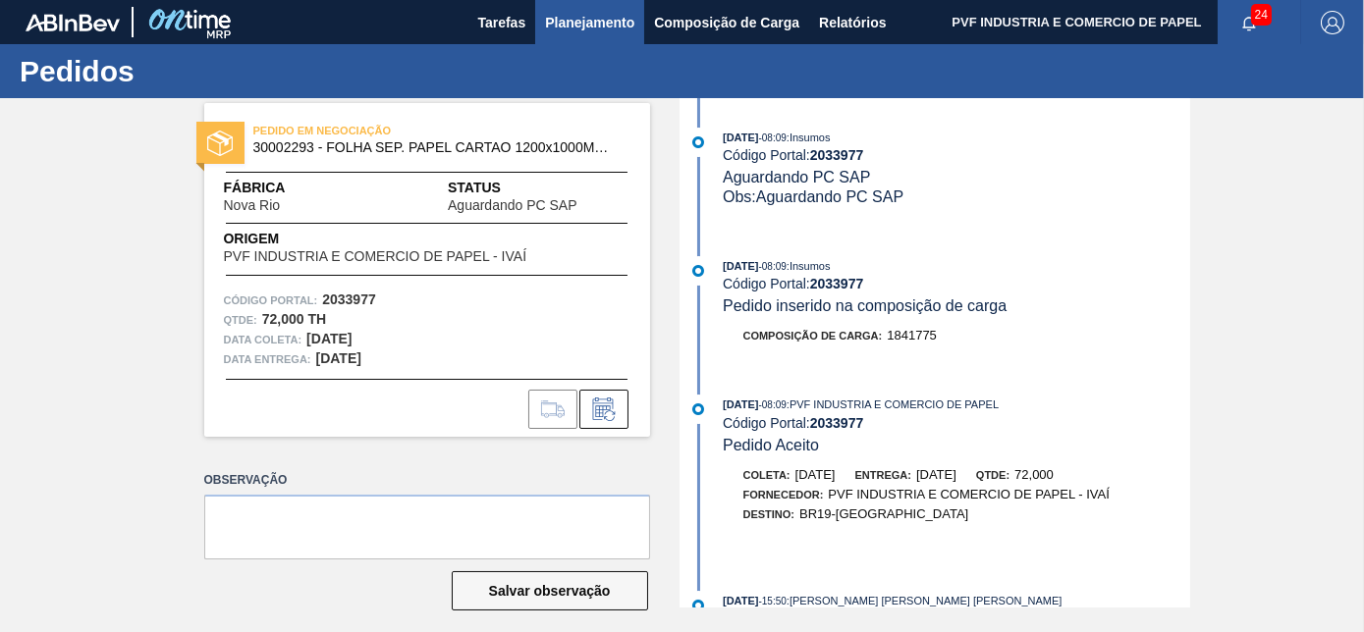
click at [611, 22] on span "Planejamento" at bounding box center [589, 23] width 89 height 24
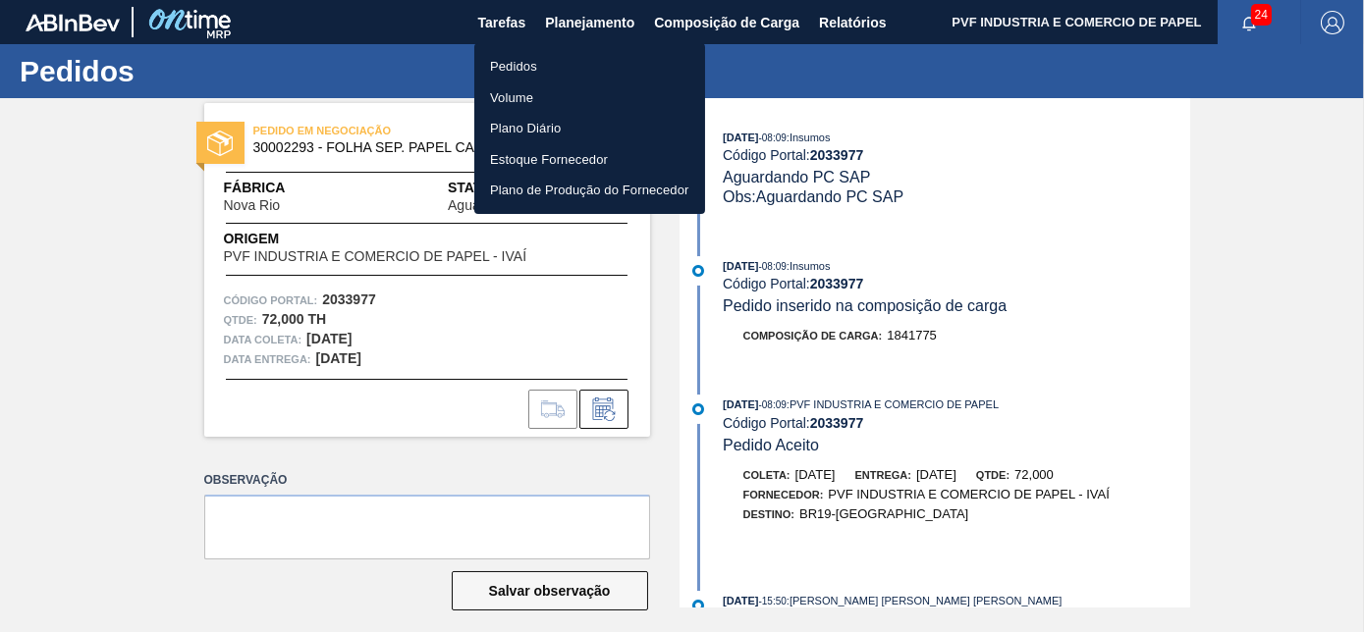
click at [521, 71] on li "Pedidos" at bounding box center [589, 66] width 231 height 31
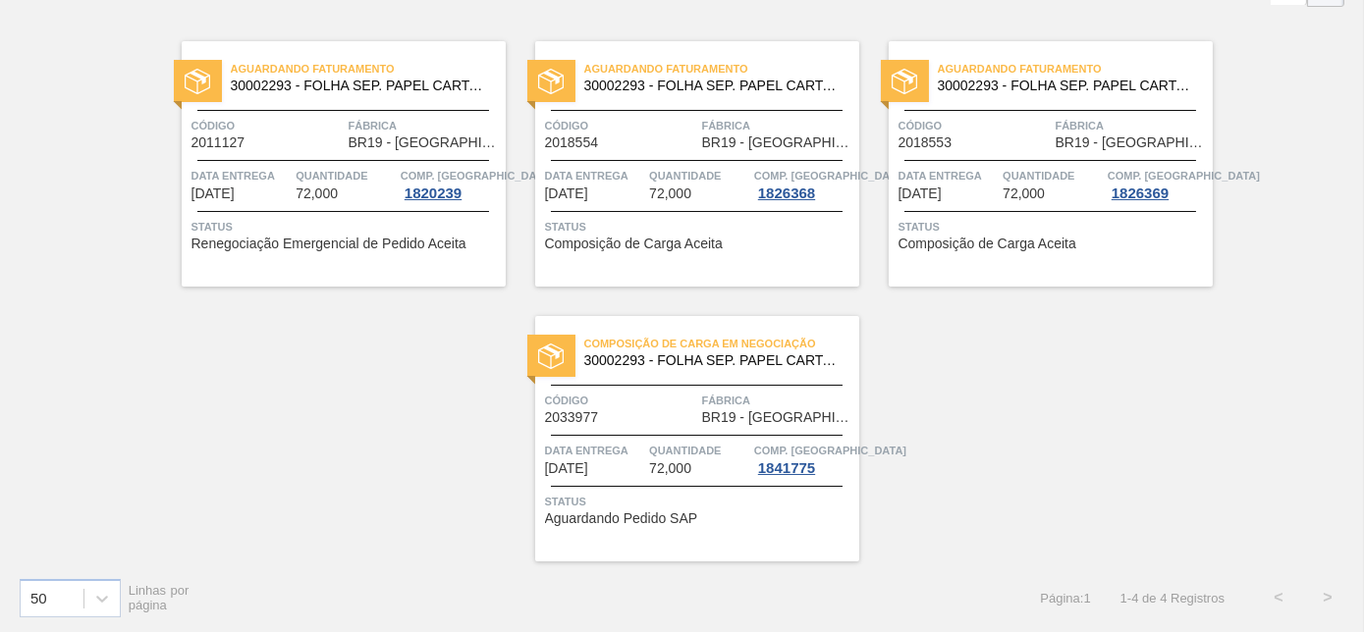
scroll to position [136, 0]
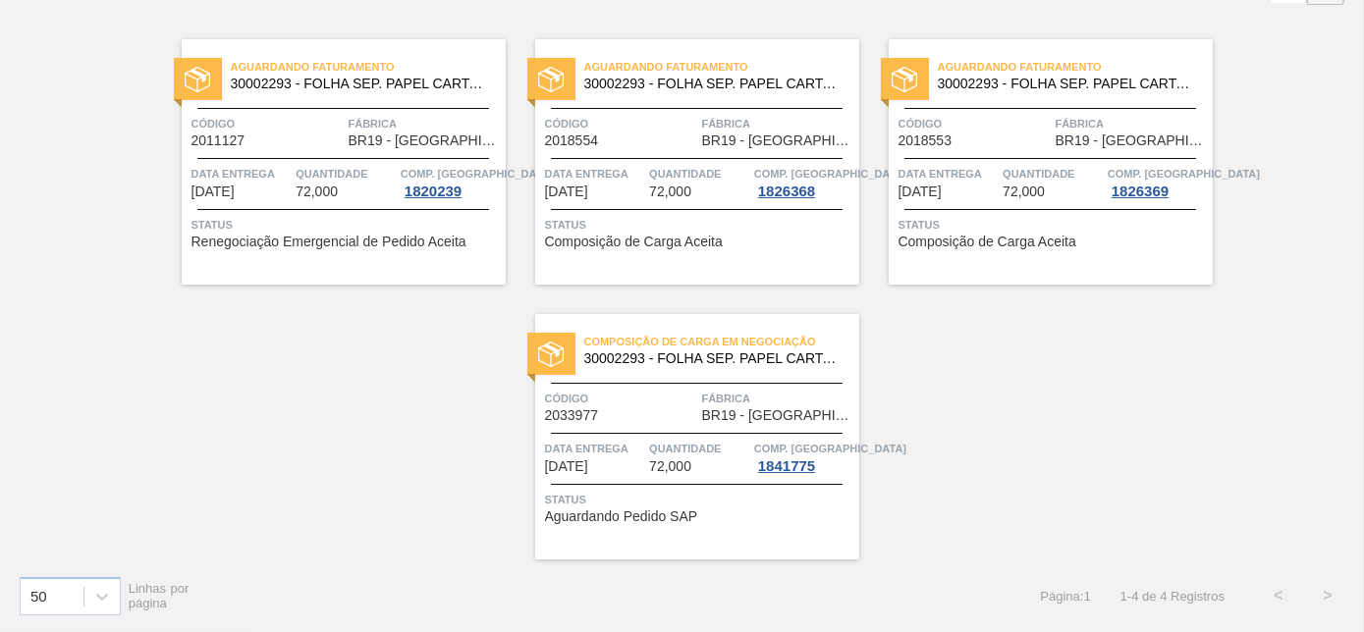
click at [653, 378] on div "Composição de Carga em Negociação 30002293 - FOLHA SEP. PAPEL CARTAO 1200x1000M…" at bounding box center [697, 437] width 324 height 246
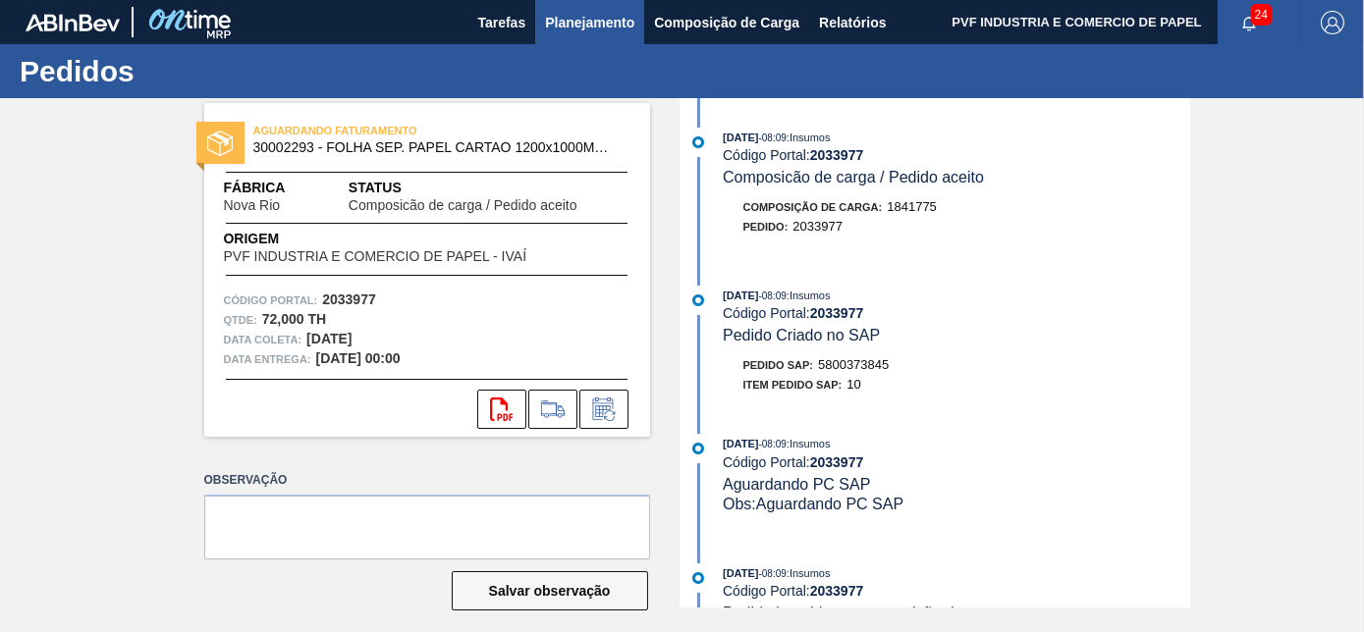
click at [580, 18] on span "Planejamento" at bounding box center [589, 23] width 89 height 24
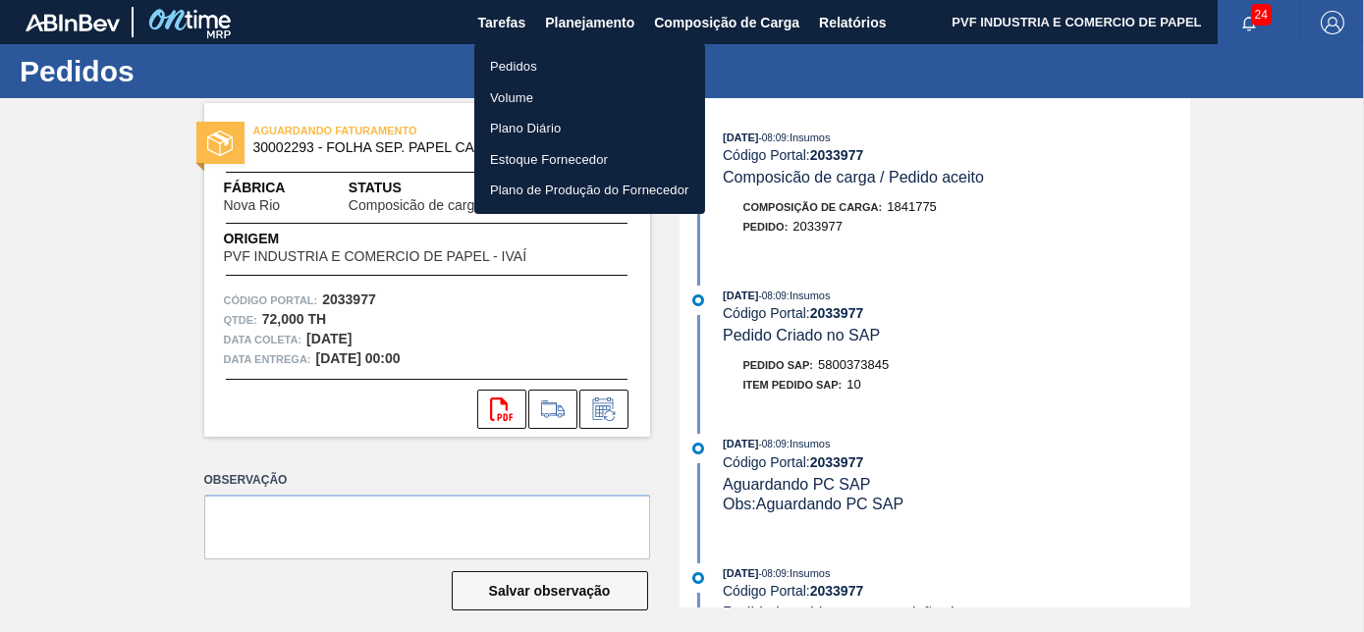
click at [519, 59] on li "Pedidos" at bounding box center [589, 66] width 231 height 31
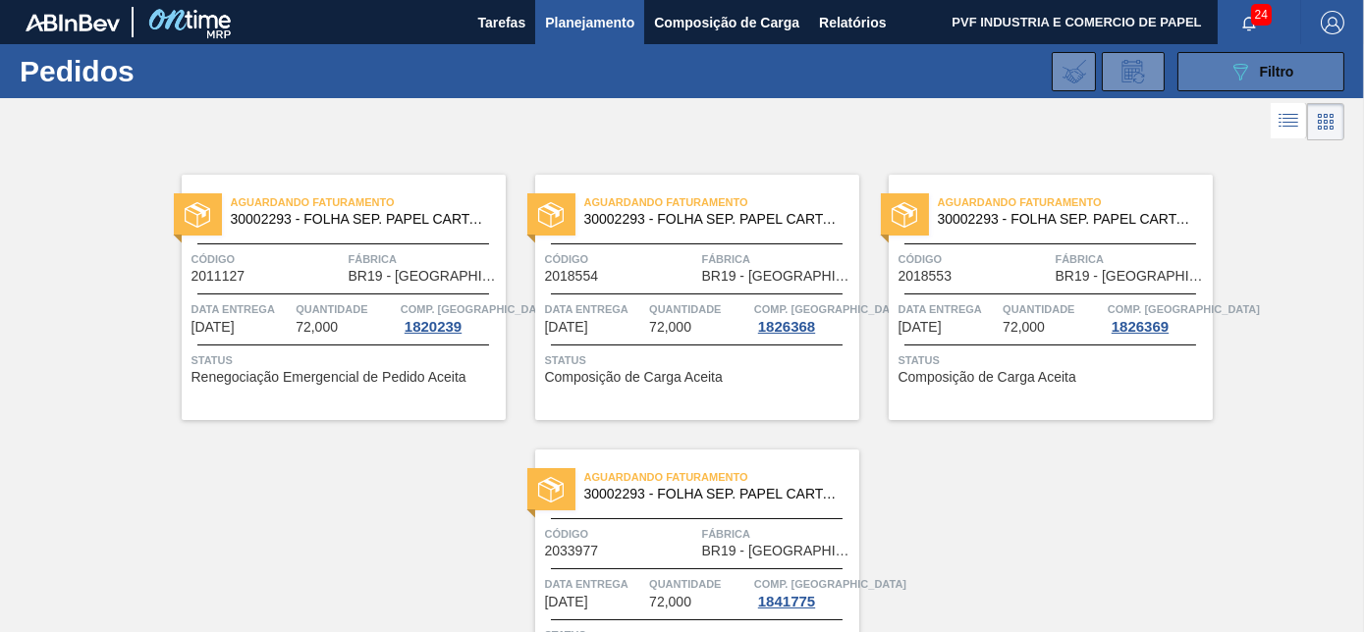
click at [1239, 72] on icon "089F7B8B-B2A5-4AFE-B5C0-19BA573D28AC" at bounding box center [1241, 72] width 24 height 24
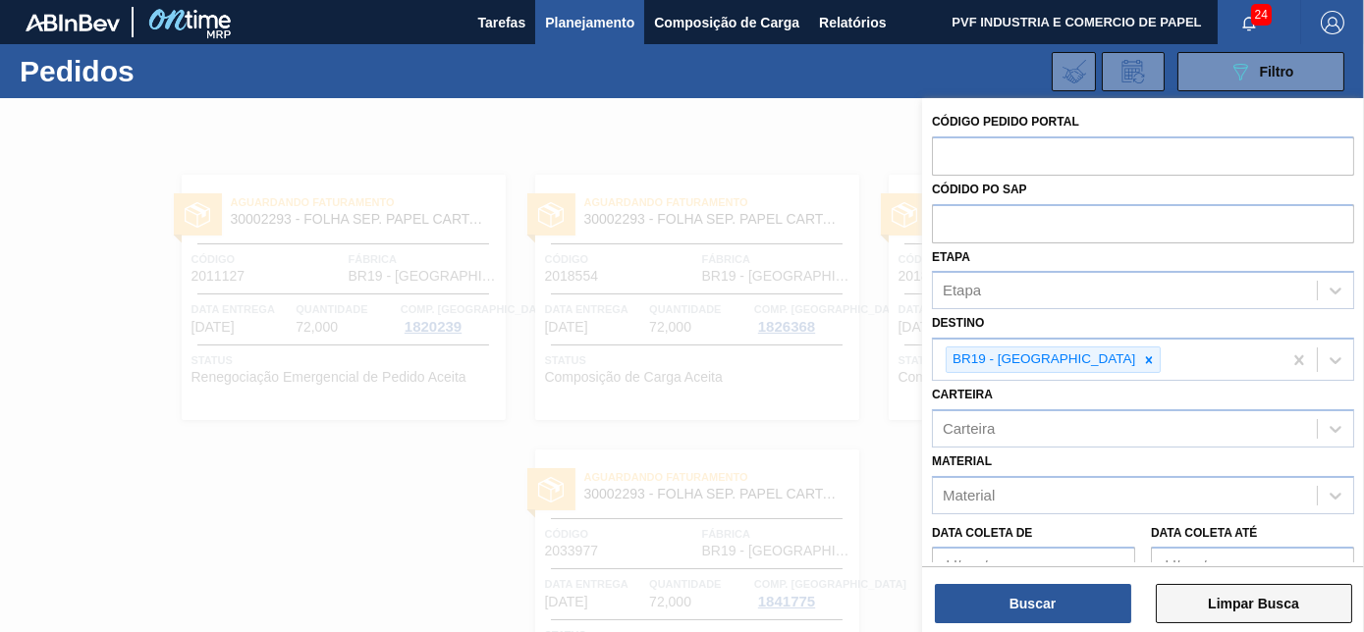
click at [1200, 599] on button "Limpar Busca" at bounding box center [1254, 603] width 196 height 39
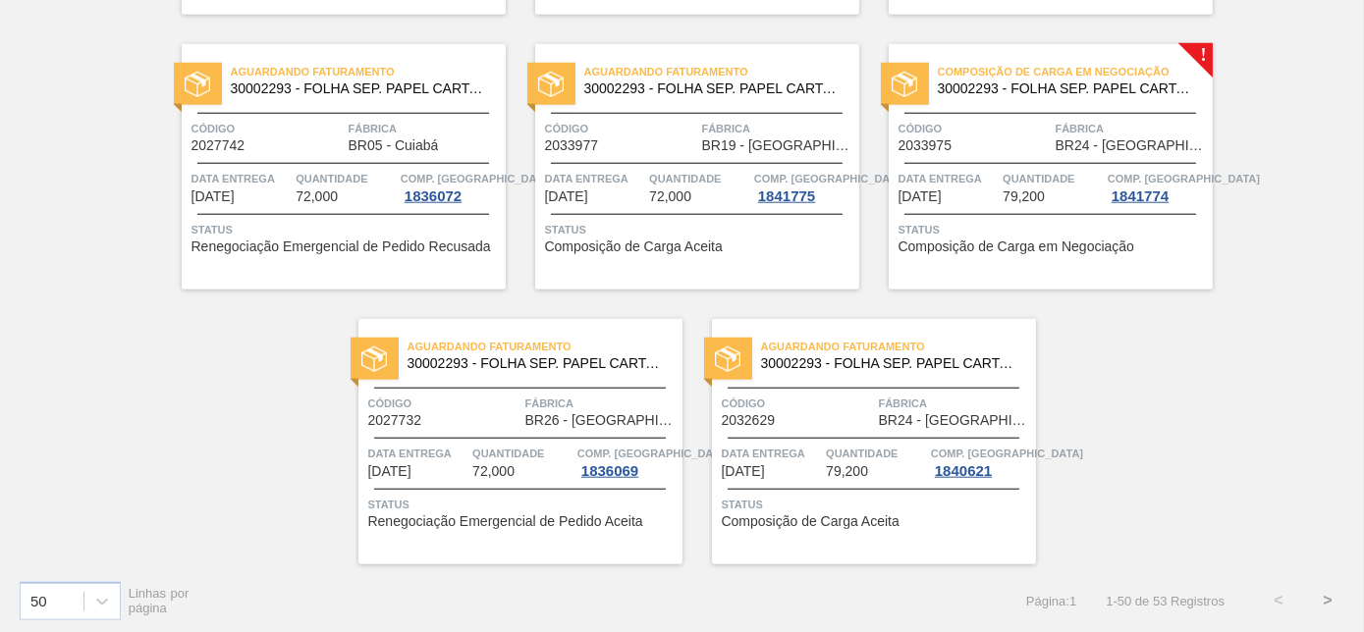
scroll to position [4260, 0]
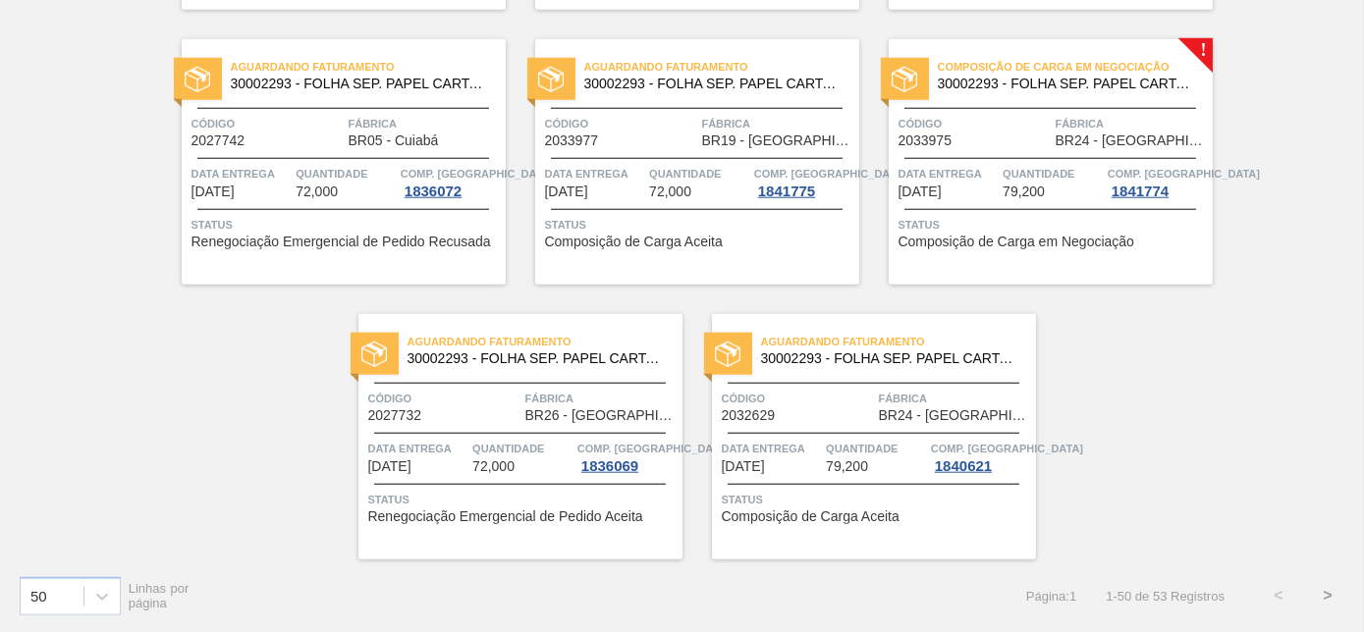
click at [1316, 591] on button ">" at bounding box center [1327, 596] width 49 height 49
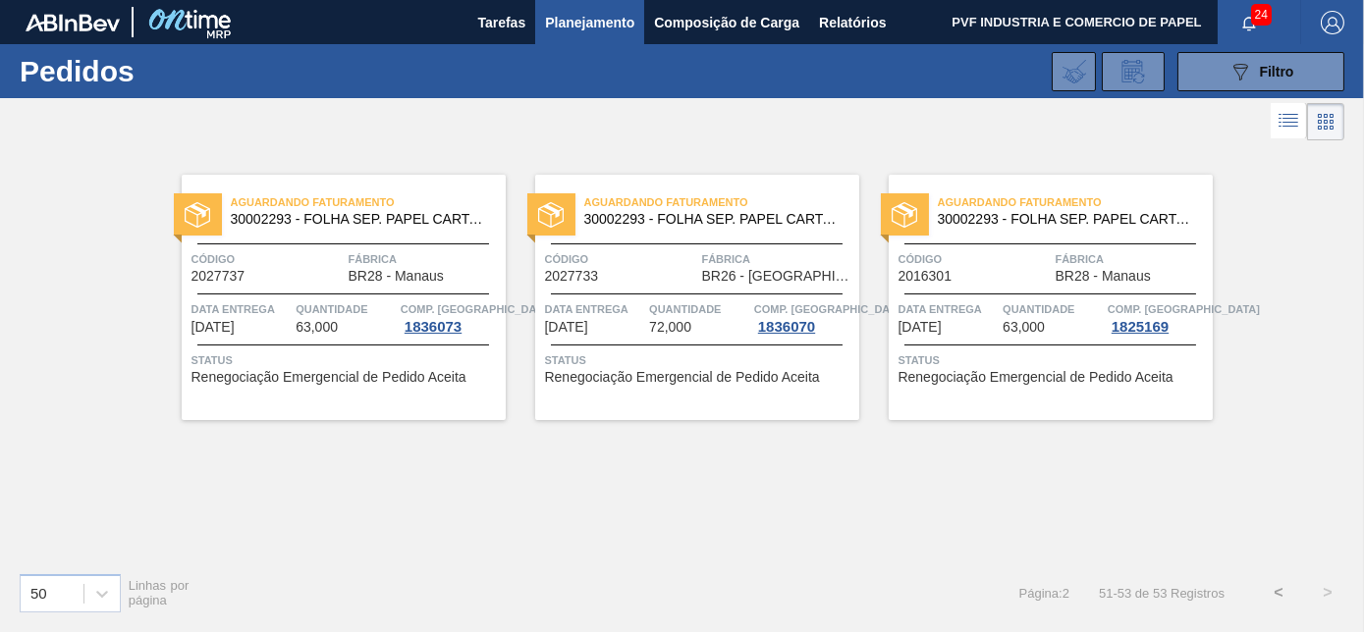
scroll to position [0, 0]
